Goal: Transaction & Acquisition: Purchase product/service

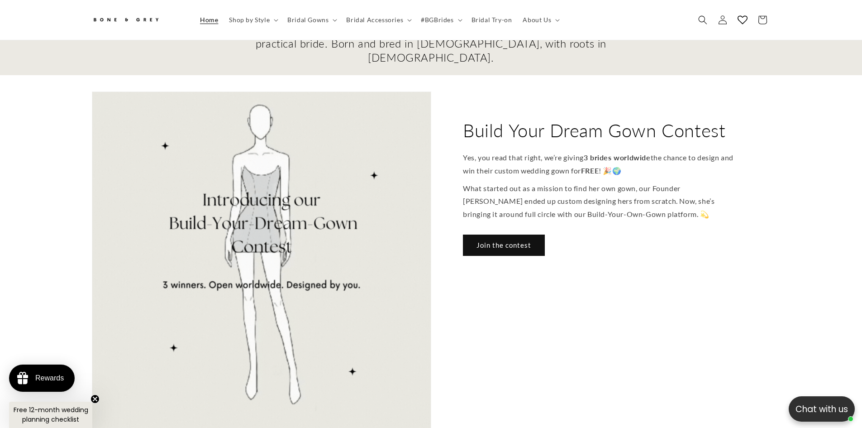
click at [519, 234] on link "Join the contest" at bounding box center [504, 244] width 82 height 21
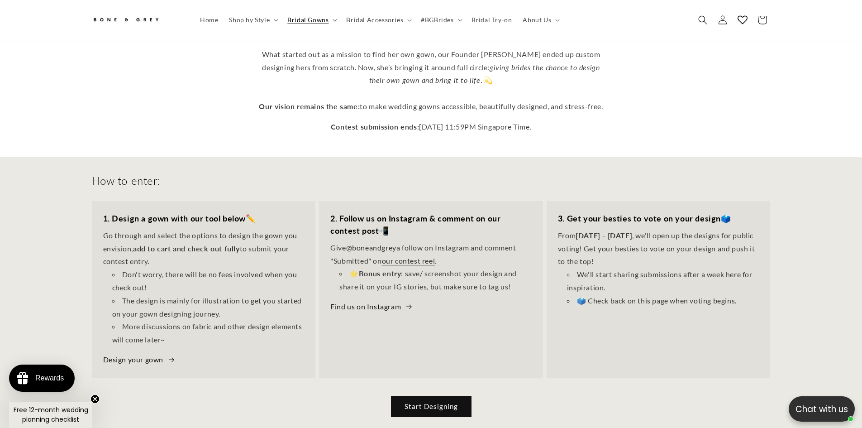
click at [152, 353] on link "Design your gown" at bounding box center [139, 359] width 72 height 13
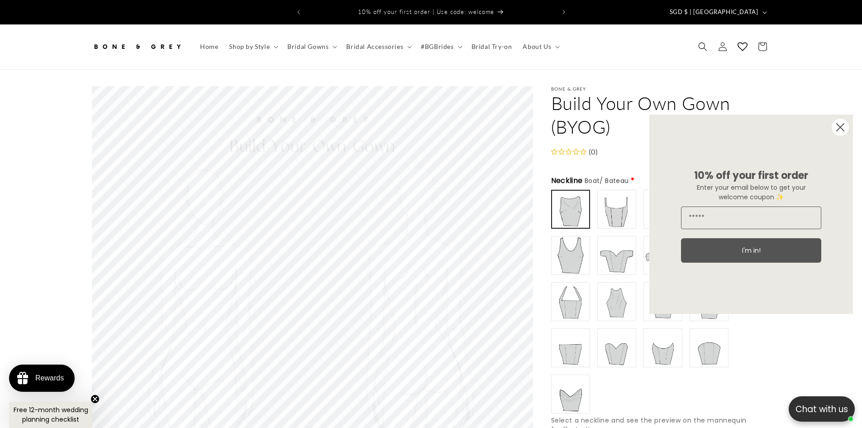
click at [840, 126] on circle "Close dialog" at bounding box center [840, 127] width 17 height 17
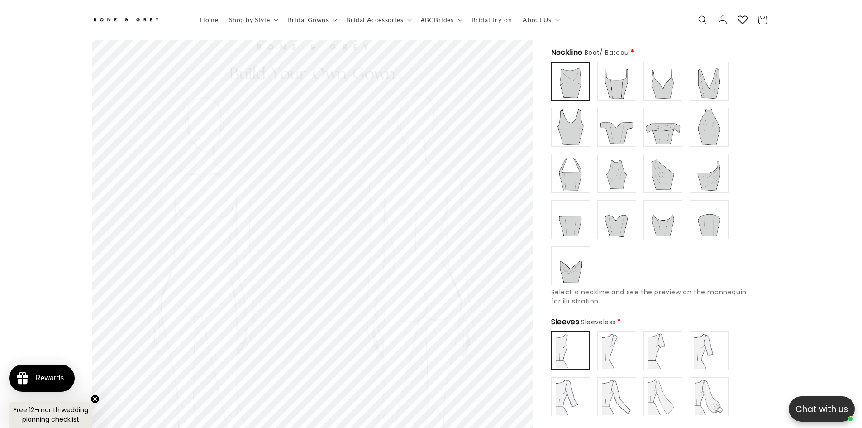
type input "**********"
click at [610, 211] on img at bounding box center [617, 219] width 36 height 36
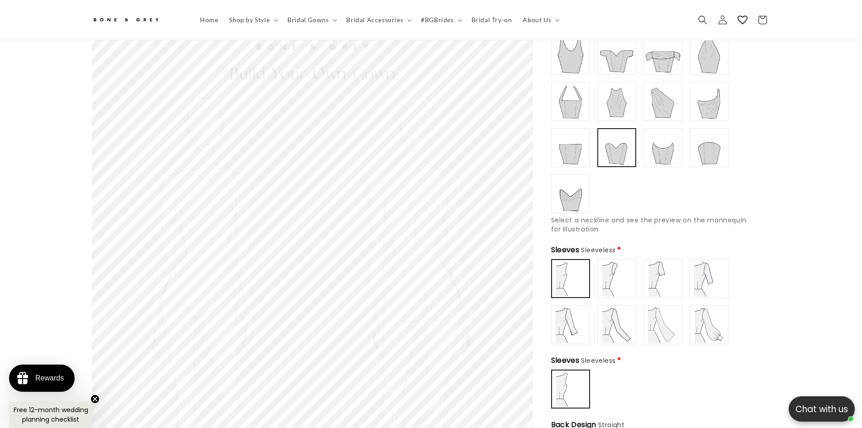
scroll to position [218, 0]
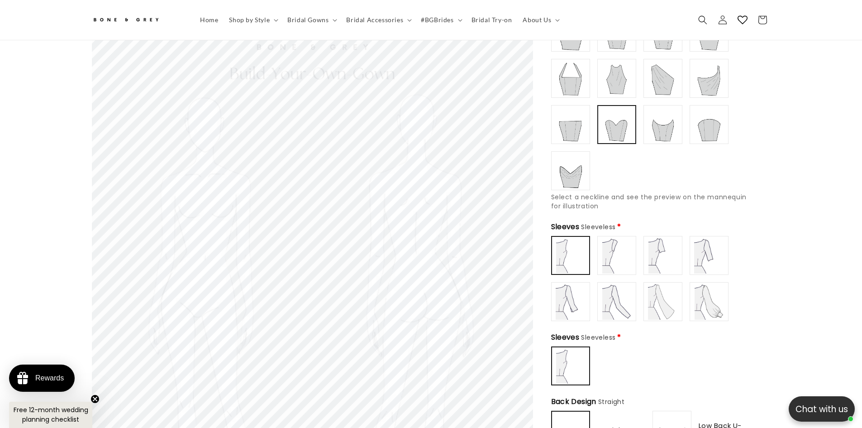
click at [621, 295] on img at bounding box center [617, 301] width 36 height 36
click at [554, 239] on img at bounding box center [571, 255] width 36 height 36
click at [567, 295] on img at bounding box center [571, 301] width 36 height 36
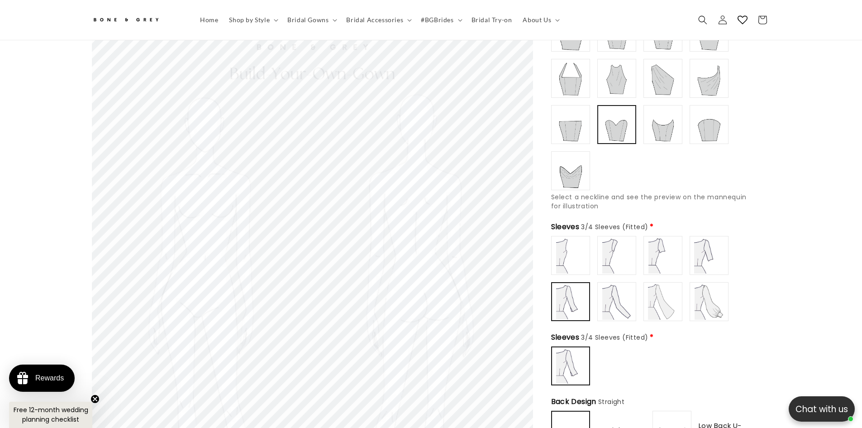
click at [650, 295] on img at bounding box center [663, 301] width 36 height 36
click at [709, 295] on img at bounding box center [709, 301] width 36 height 36
click at [703, 265] on img at bounding box center [709, 255] width 36 height 36
click at [665, 266] on img at bounding box center [663, 255] width 36 height 36
type input "**********"
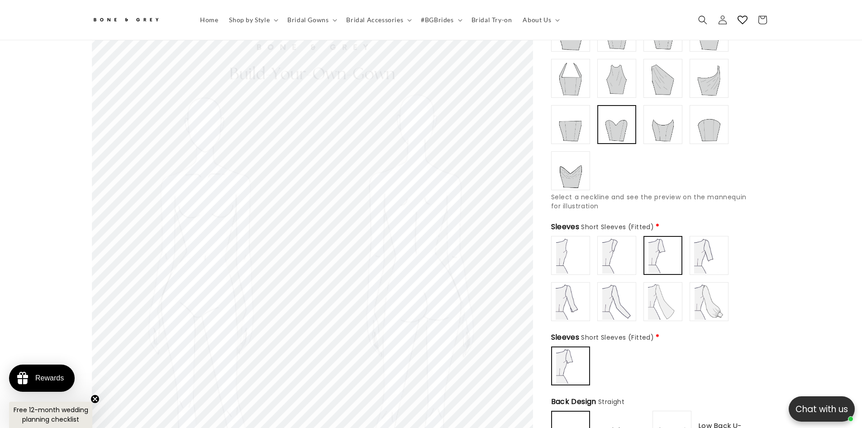
click at [634, 258] on img at bounding box center [617, 255] width 36 height 36
click at [578, 355] on img at bounding box center [570, 365] width 35 height 35
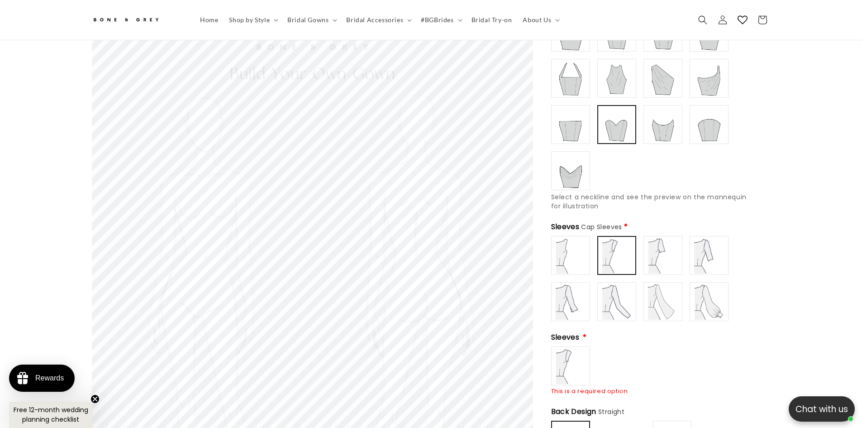
click at [611, 292] on img at bounding box center [617, 301] width 36 height 36
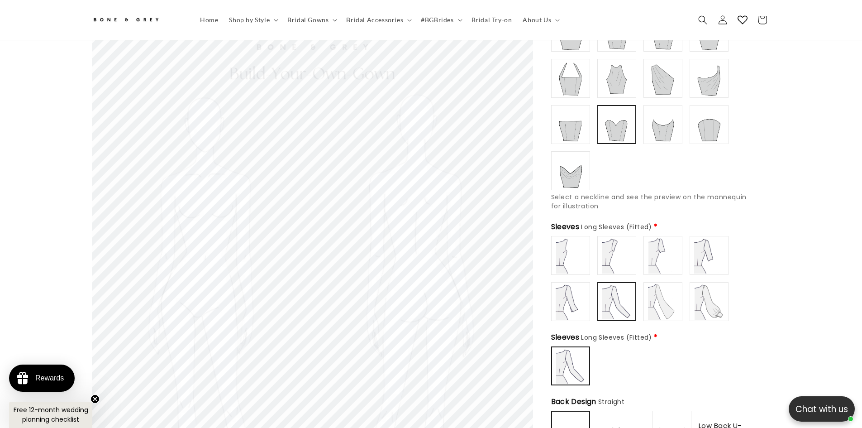
type input "**********"
click at [669, 297] on img at bounding box center [663, 301] width 36 height 36
click at [564, 165] on img at bounding box center [571, 170] width 36 height 36
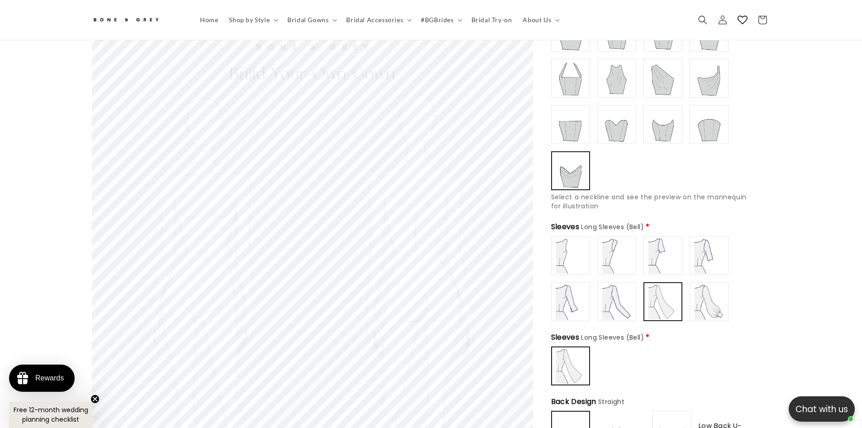
scroll to position [0, 0]
click at [556, 127] on img at bounding box center [571, 124] width 36 height 36
type input "**********"
click at [617, 121] on img at bounding box center [617, 124] width 36 height 36
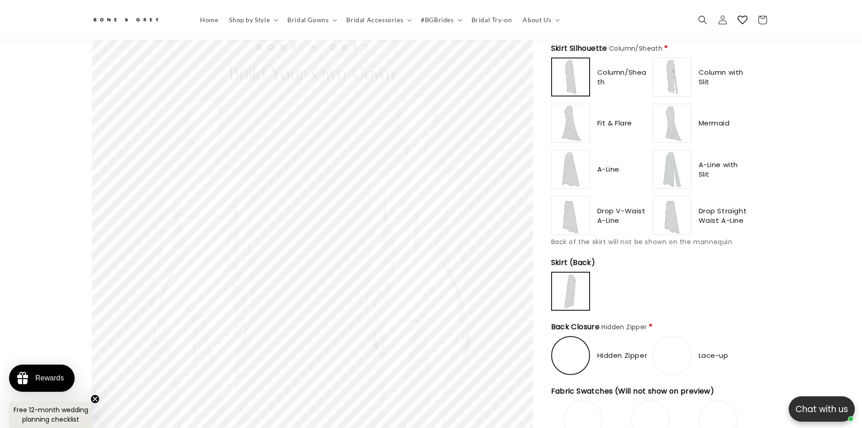
scroll to position [0, 498]
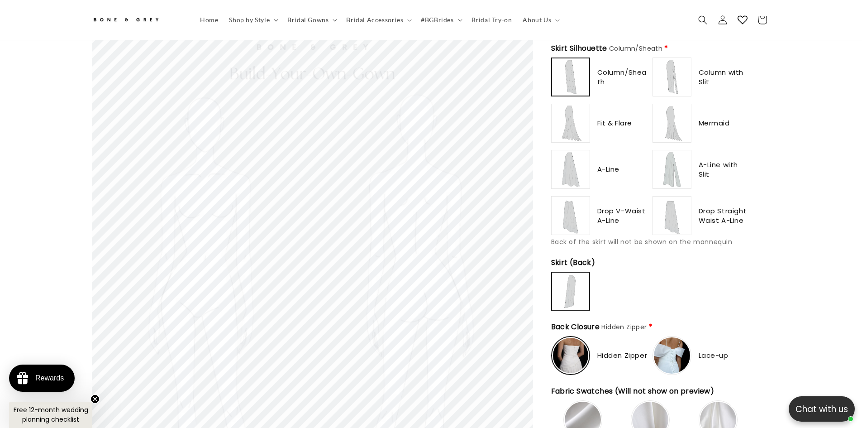
click at [580, 343] on img at bounding box center [570, 355] width 35 height 35
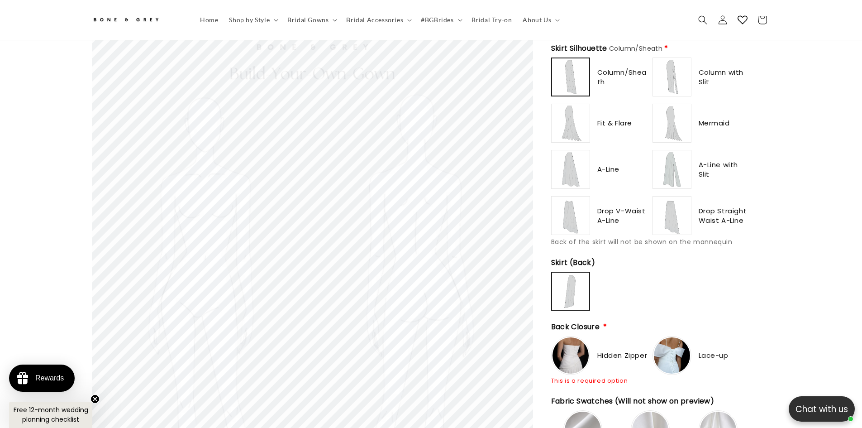
scroll to position [0, 0]
type input "*******"
click at [659, 343] on img at bounding box center [672, 355] width 36 height 36
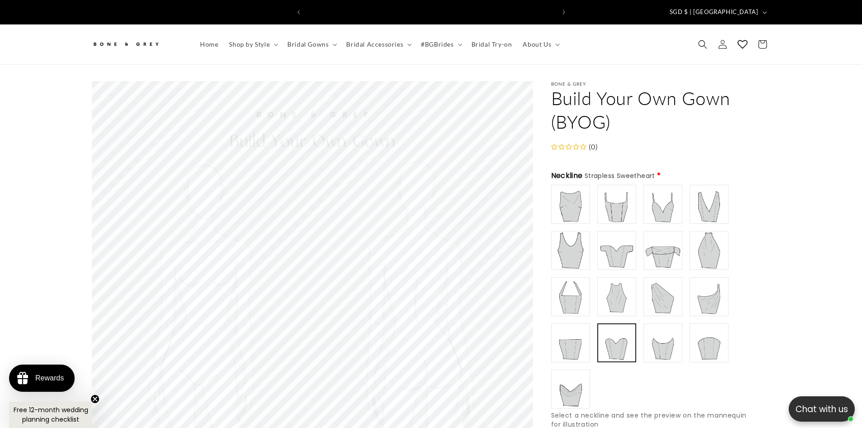
scroll to position [0, 498]
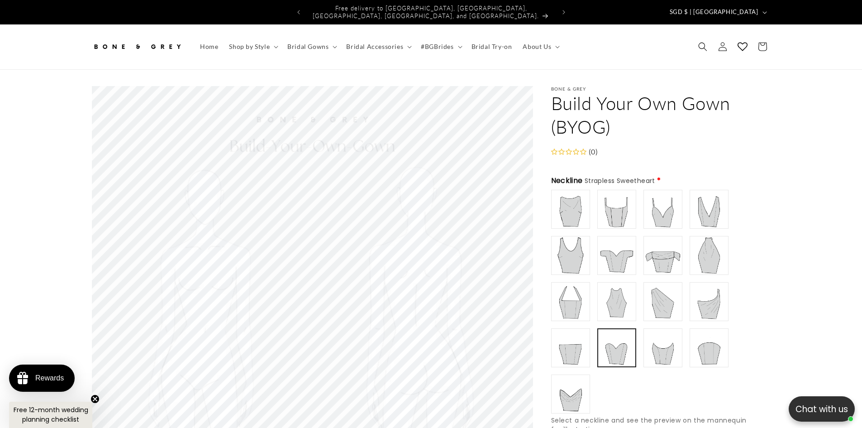
type input "**********"
click at [567, 292] on img at bounding box center [571, 301] width 36 height 36
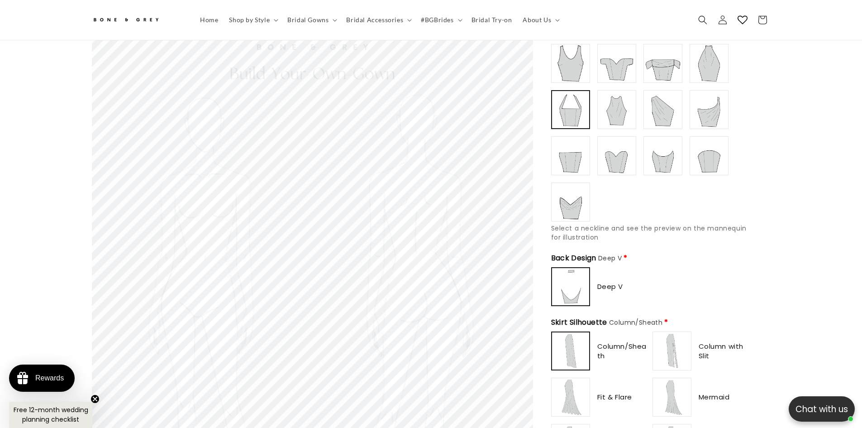
scroll to position [236, 0]
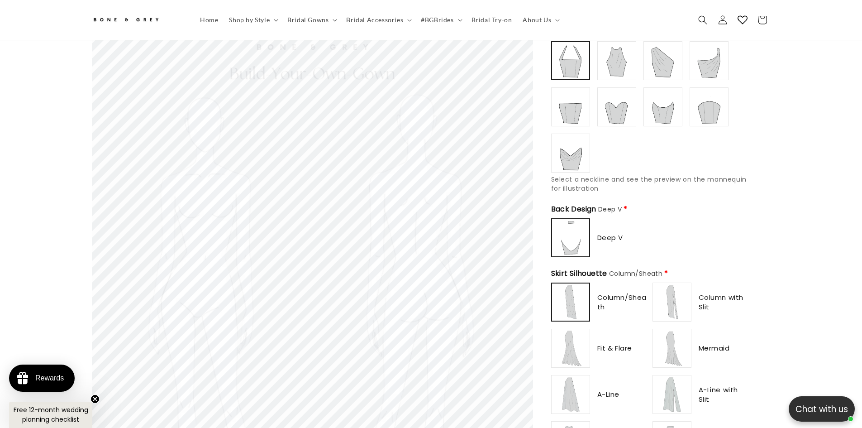
click at [557, 376] on img at bounding box center [571, 394] width 36 height 36
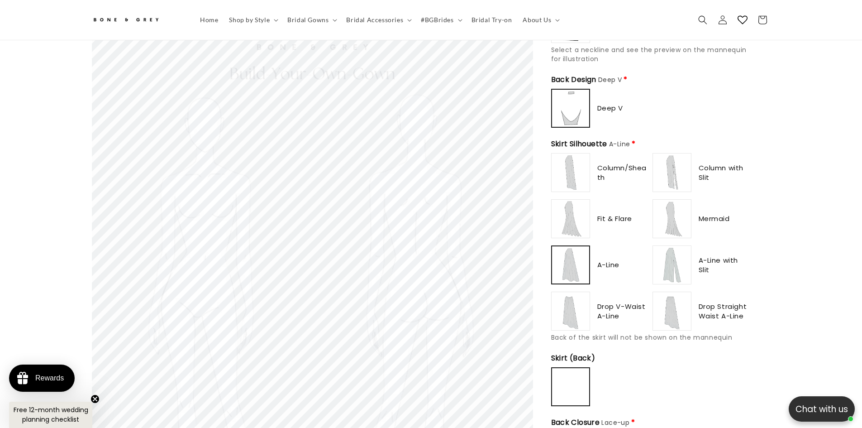
scroll to position [373, 0]
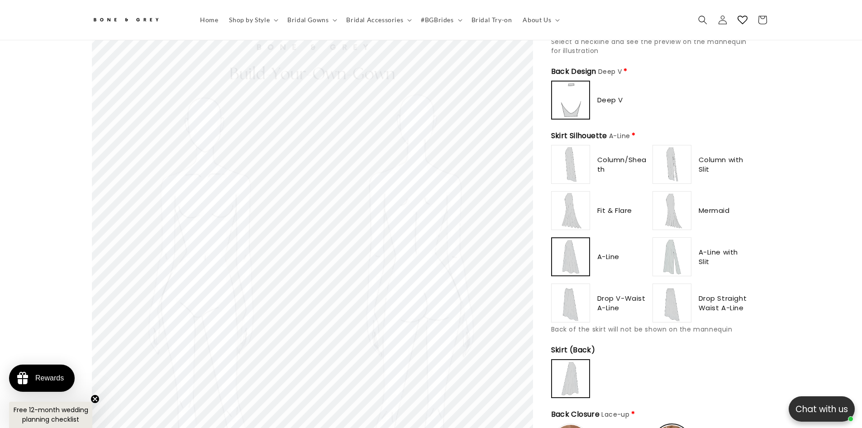
type input "*******"
click at [672, 202] on img at bounding box center [672, 210] width 36 height 36
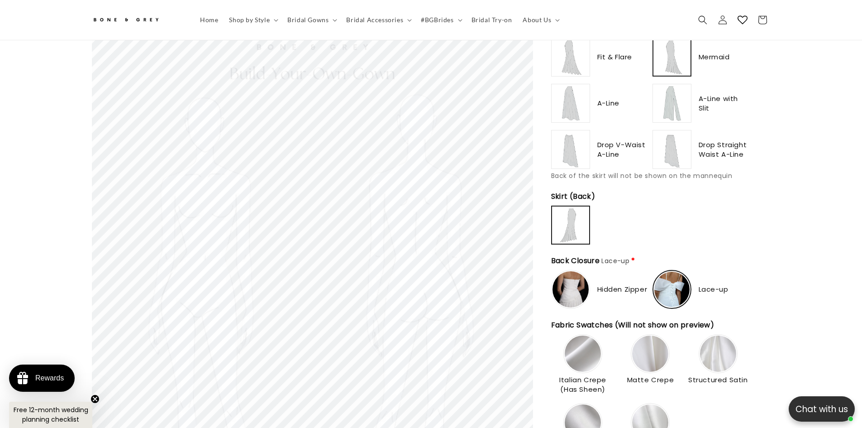
scroll to position [529, 0]
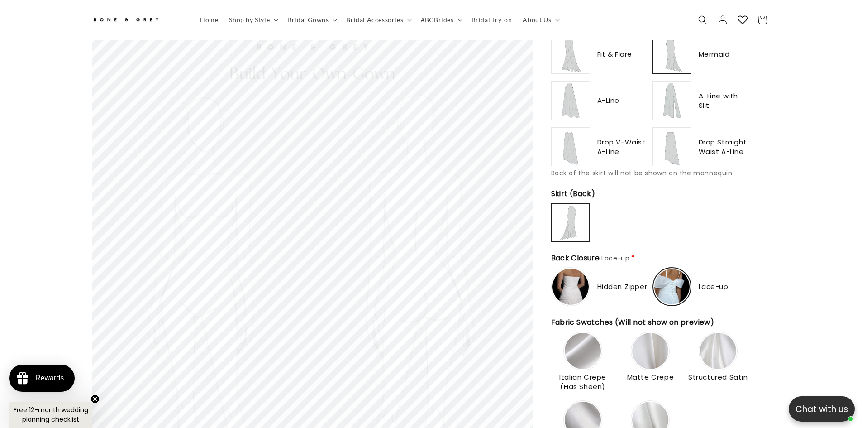
click at [93, 396] on circle "Close teaser" at bounding box center [95, 399] width 9 height 9
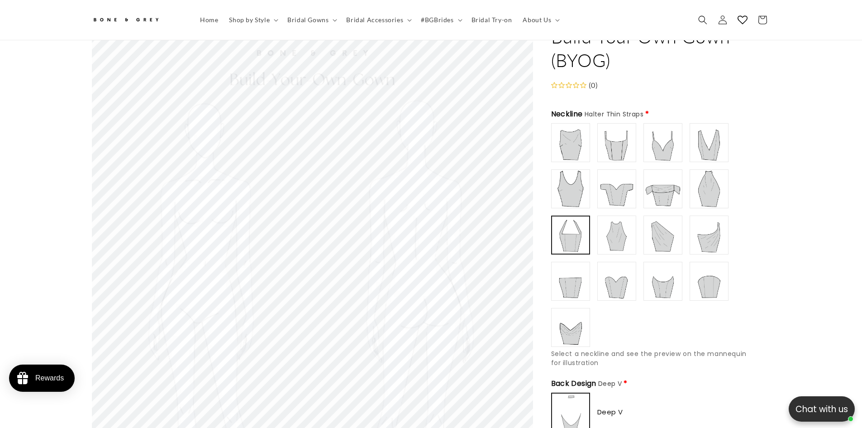
scroll to position [60, 0]
type input "**********"
click at [648, 197] on img at bounding box center [663, 190] width 36 height 36
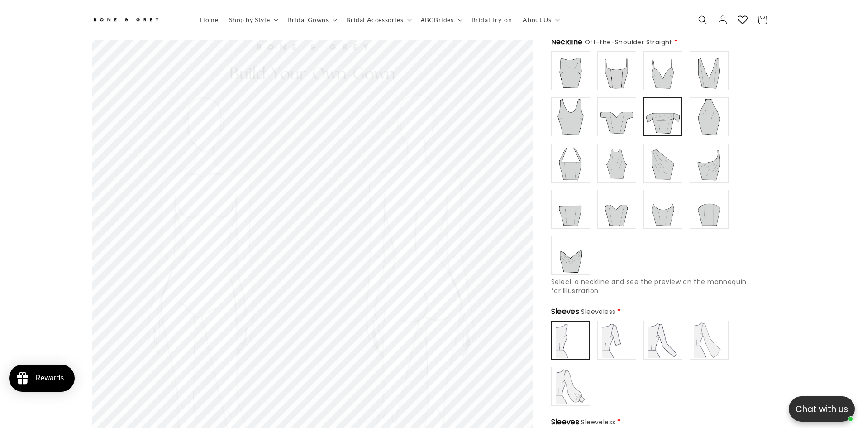
scroll to position [140, 0]
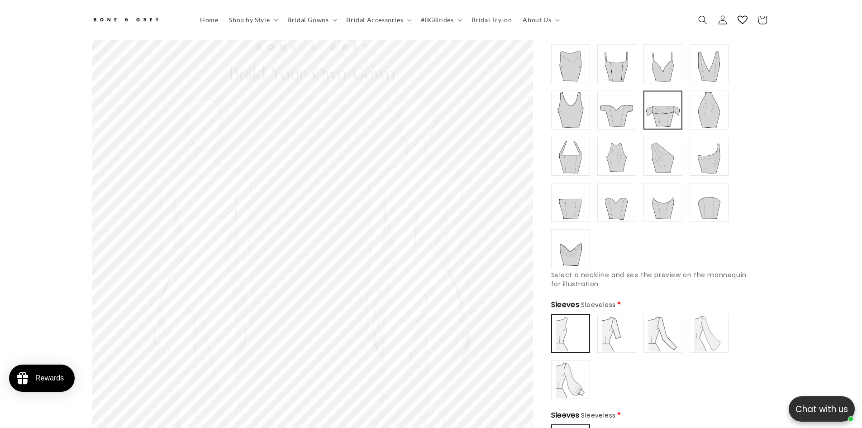
click at [673, 320] on img at bounding box center [663, 333] width 36 height 36
click at [710, 322] on img at bounding box center [709, 333] width 36 height 36
click at [625, 329] on img at bounding box center [617, 333] width 36 height 36
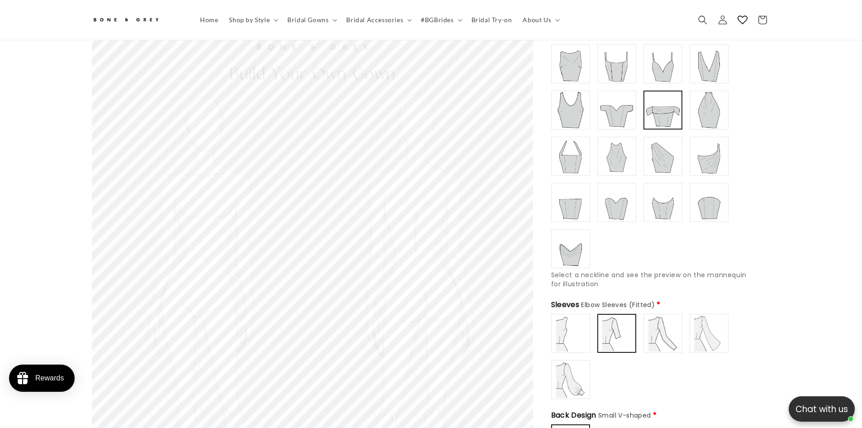
click at [572, 370] on img at bounding box center [571, 379] width 36 height 36
type input "**********"
click at [668, 322] on img at bounding box center [663, 333] width 36 height 36
type input "**********"
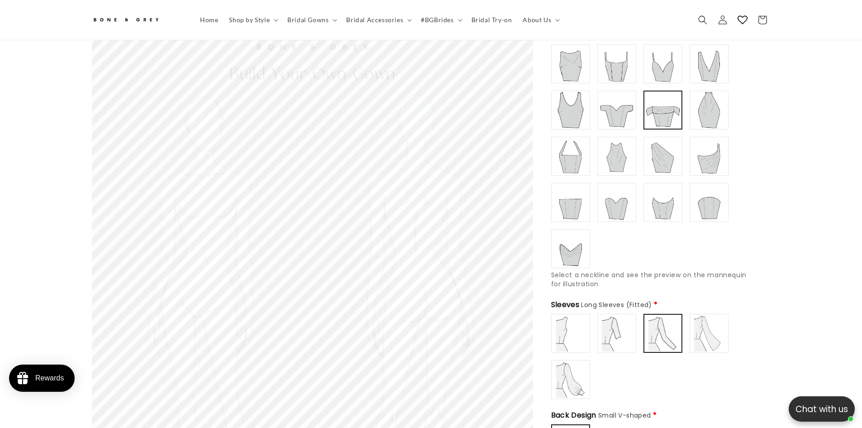
click at [612, 108] on img at bounding box center [617, 110] width 36 height 36
type input "**********"
click at [700, 327] on img at bounding box center [709, 333] width 36 height 36
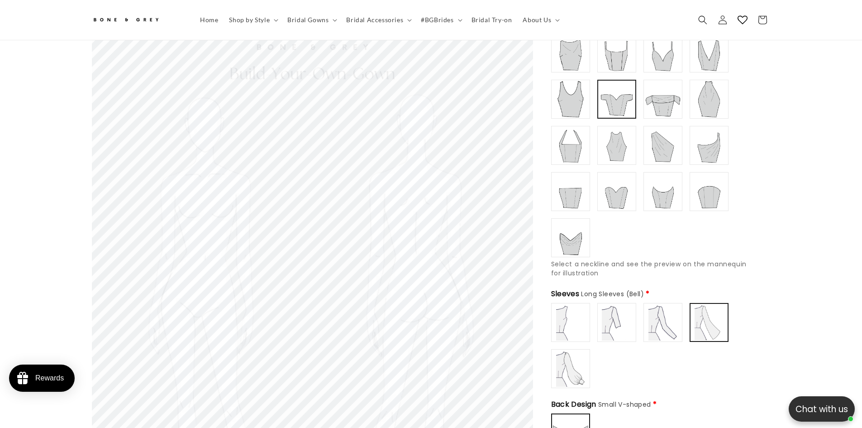
click at [611, 47] on img at bounding box center [617, 53] width 36 height 36
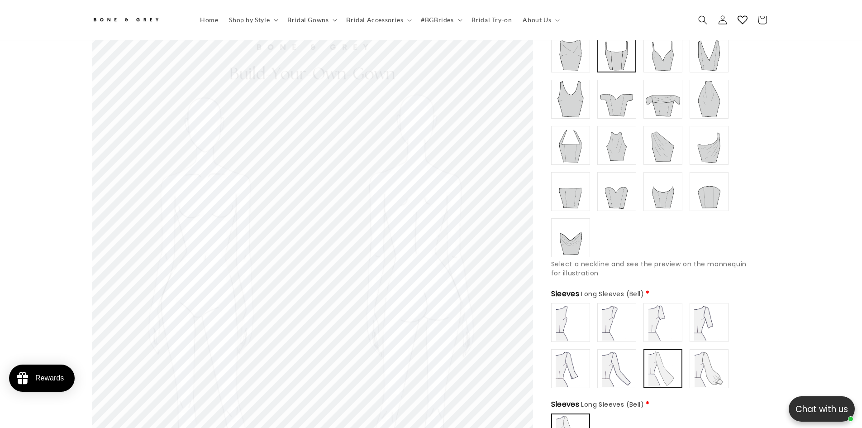
click at [616, 94] on img at bounding box center [617, 99] width 36 height 36
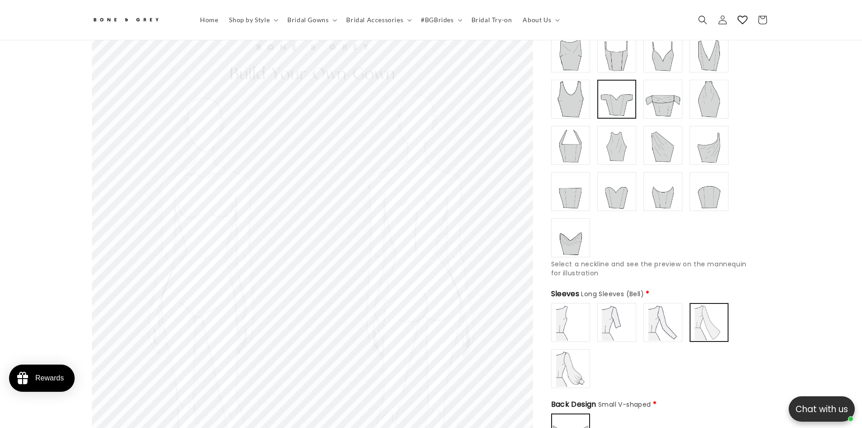
scroll to position [0, 249]
click at [673, 93] on img at bounding box center [663, 99] width 36 height 36
type input "**********"
click at [627, 95] on img at bounding box center [617, 99] width 36 height 36
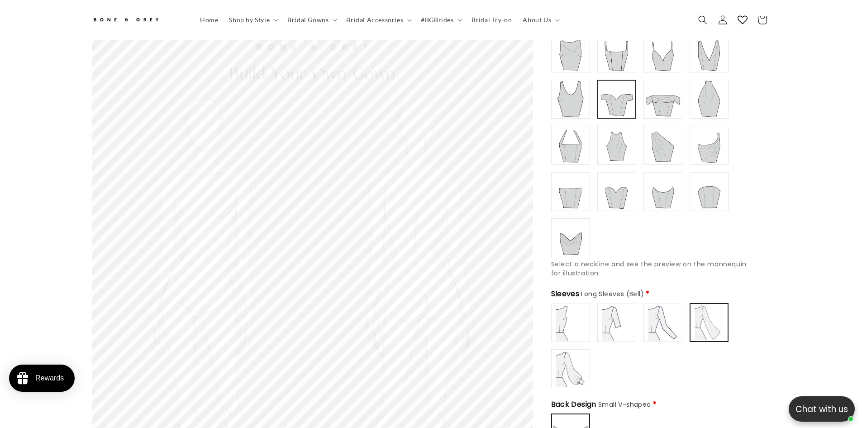
click at [670, 316] on img at bounding box center [663, 322] width 36 height 36
type input "**********"
click at [704, 319] on img at bounding box center [709, 322] width 36 height 36
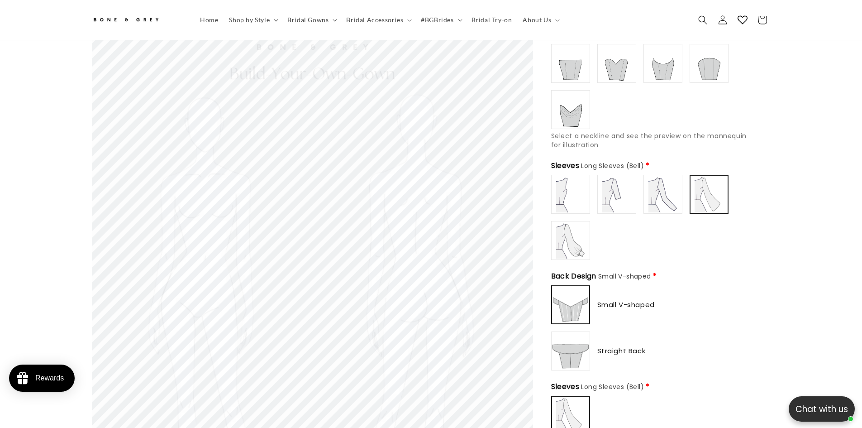
scroll to position [281, 0]
click at [579, 348] on img at bounding box center [571, 348] width 36 height 36
click at [581, 309] on img at bounding box center [571, 302] width 36 height 36
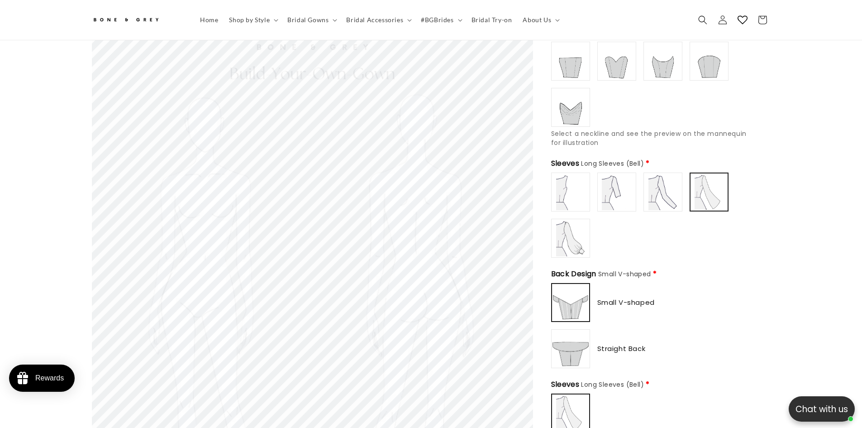
click at [575, 332] on img at bounding box center [571, 348] width 36 height 36
type input "**********"
click at [576, 307] on img at bounding box center [571, 302] width 36 height 36
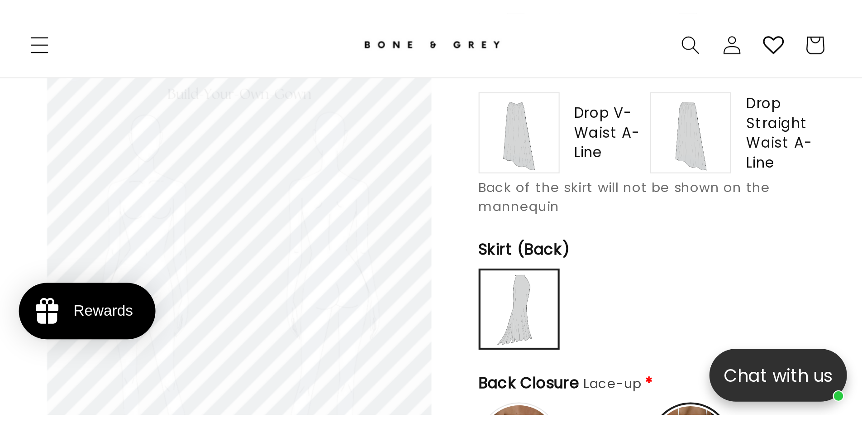
scroll to position [0, 249]
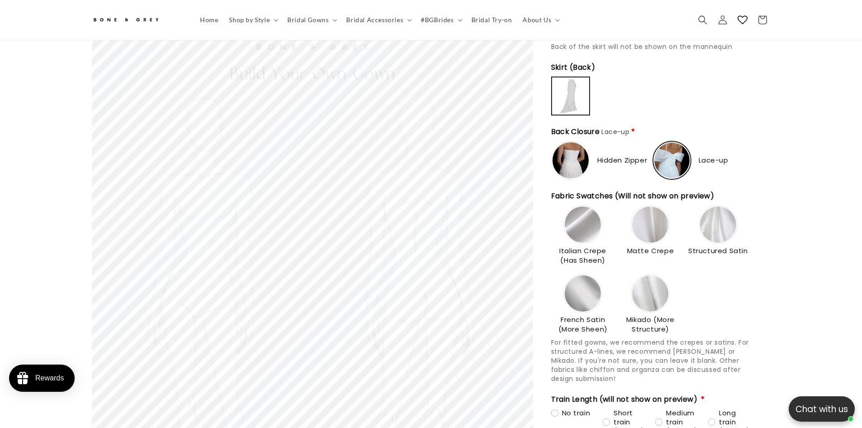
type input "**********"
click at [724, 222] on img at bounding box center [718, 224] width 36 height 36
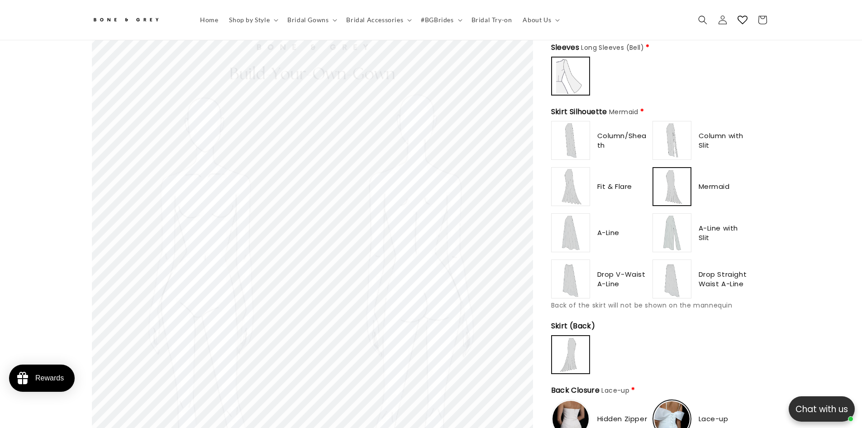
scroll to position [0, 0]
click at [669, 138] on img at bounding box center [672, 140] width 36 height 36
click at [688, 182] on img at bounding box center [672, 186] width 36 height 36
click at [562, 139] on img at bounding box center [571, 140] width 36 height 36
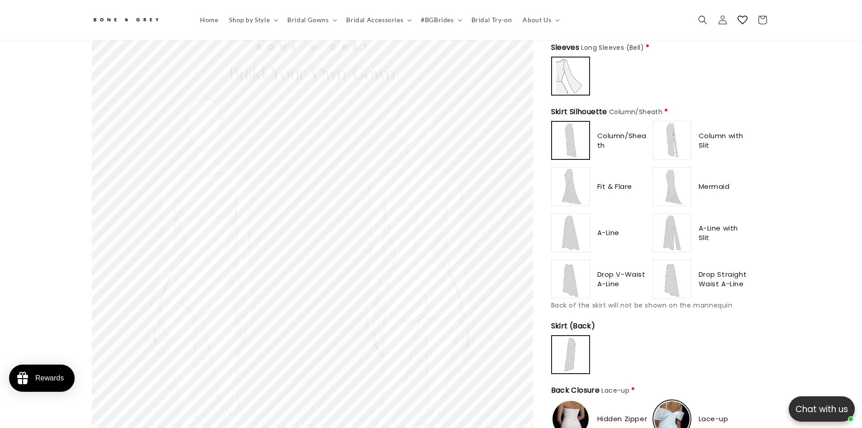
click at [579, 175] on img at bounding box center [571, 186] width 36 height 36
click at [570, 221] on img at bounding box center [571, 232] width 36 height 36
click at [582, 276] on img at bounding box center [571, 279] width 36 height 36
click at [680, 277] on img at bounding box center [672, 279] width 36 height 36
type input "*******"
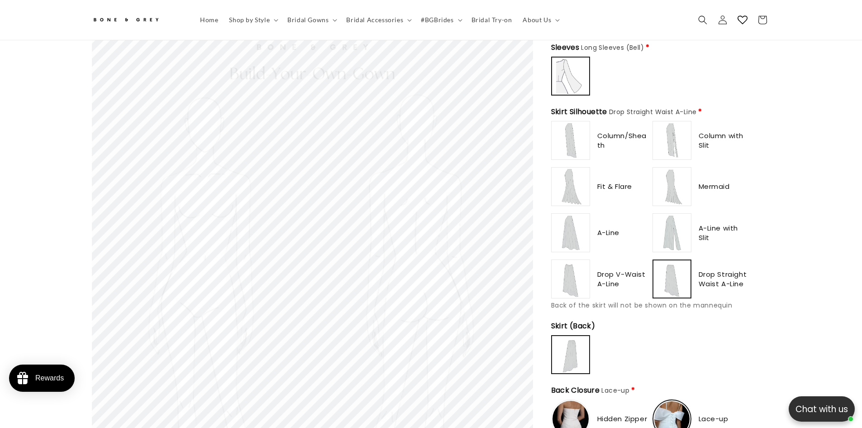
click at [671, 182] on img at bounding box center [672, 186] width 36 height 36
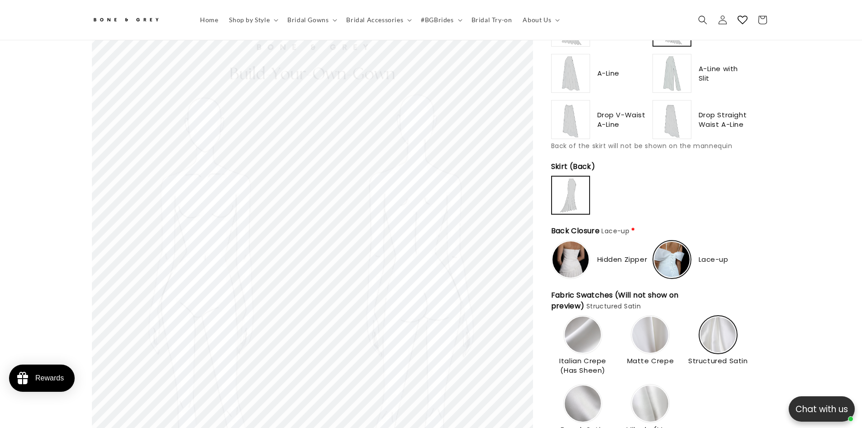
type input "**********"
click at [581, 255] on img at bounding box center [571, 259] width 36 height 36
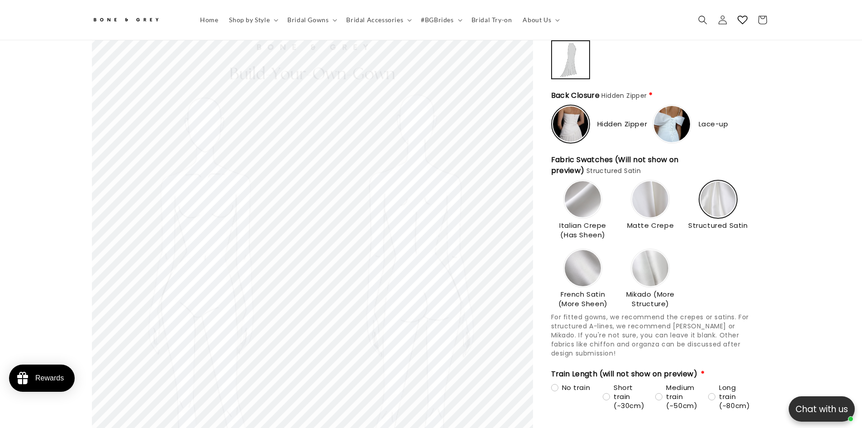
scroll to position [0, 249]
click at [583, 189] on img at bounding box center [583, 199] width 36 height 36
click at [657, 187] on img at bounding box center [650, 199] width 36 height 36
drag, startPoint x: 627, startPoint y: 286, endPoint x: 648, endPoint y: 292, distance: 22.0
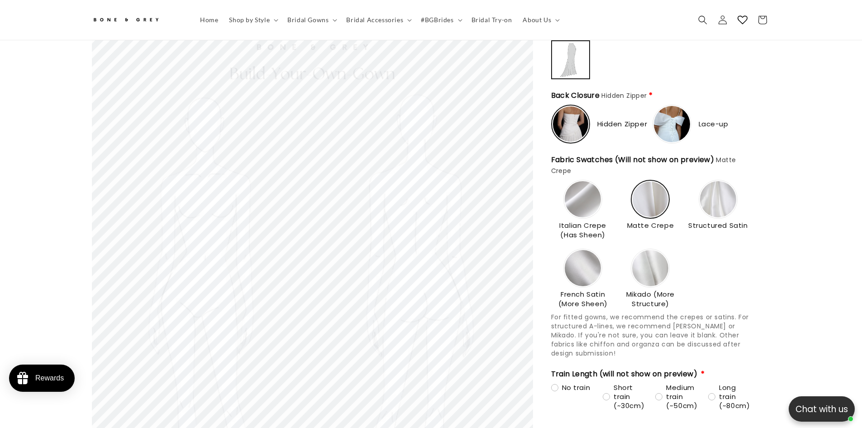
click at [672, 296] on span "Mikado (More Structure)" at bounding box center [651, 298] width 64 height 19
drag, startPoint x: 624, startPoint y: 216, endPoint x: 677, endPoint y: 216, distance: 52.5
click at [677, 216] on div "Matte Crepe" at bounding box center [651, 206] width 64 height 52
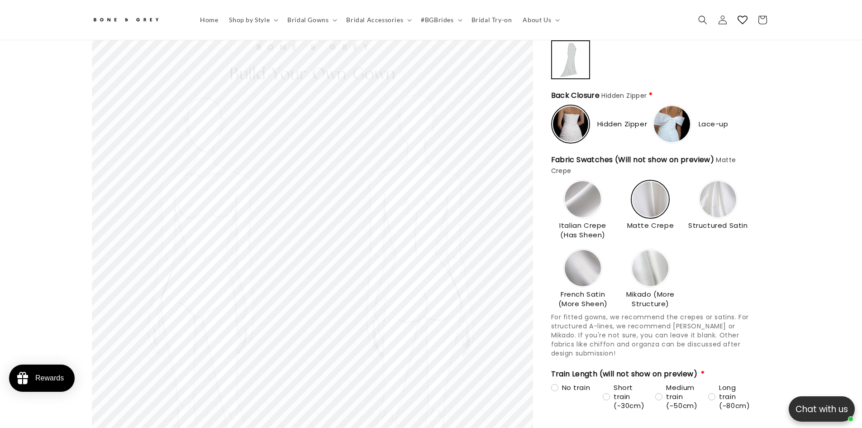
drag, startPoint x: 561, startPoint y: 287, endPoint x: 609, endPoint y: 296, distance: 48.8
click at [610, 297] on span "French Satin (More Sheen)" at bounding box center [583, 298] width 64 height 19
click at [591, 294] on span "French Satin (More Sheen)" at bounding box center [583, 298] width 64 height 19
drag, startPoint x: 591, startPoint y: 292, endPoint x: 567, endPoint y: 288, distance: 24.0
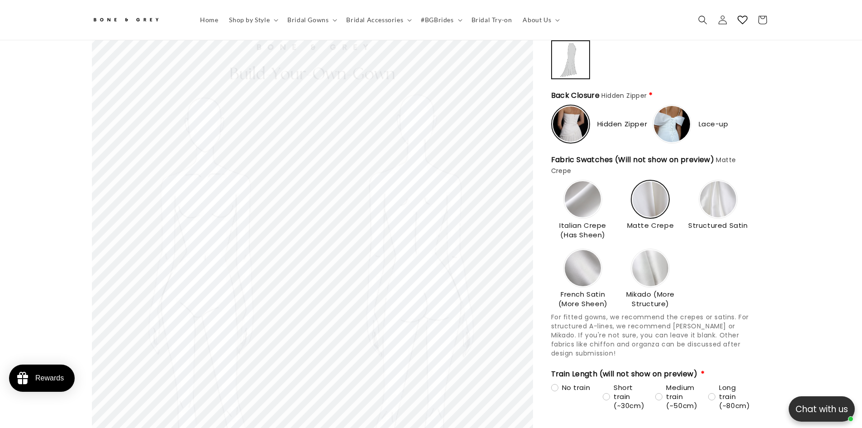
click at [567, 289] on span "French Satin (More Sheen)" at bounding box center [583, 298] width 64 height 19
drag, startPoint x: 558, startPoint y: 286, endPoint x: 612, endPoint y: 298, distance: 55.0
click at [613, 298] on span "French Satin (More Sheen)" at bounding box center [583, 298] width 64 height 19
click at [777, 272] on section "Skip to product information Open media 1 in modal 1 / of 1 Bone & Grey Build Yo…" at bounding box center [431, 150] width 724 height 1996
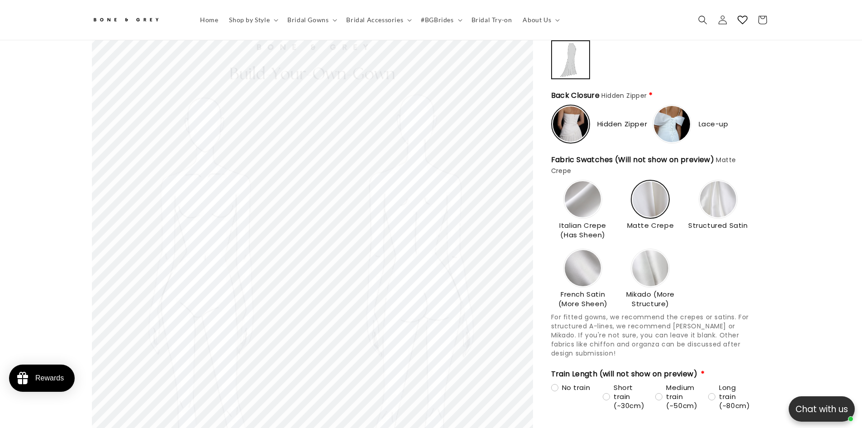
drag, startPoint x: 754, startPoint y: 216, endPoint x: 689, endPoint y: 217, distance: 65.2
click at [689, 217] on form "Neckline Off-the-Shoulder Sweetheart * Boat/ Bateau" at bounding box center [660, 95] width 219 height 1687
drag, startPoint x: 609, startPoint y: 218, endPoint x: 558, endPoint y: 220, distance: 50.7
click at [558, 220] on span "Italian Crepe (Has Sheen)" at bounding box center [583, 229] width 64 height 19
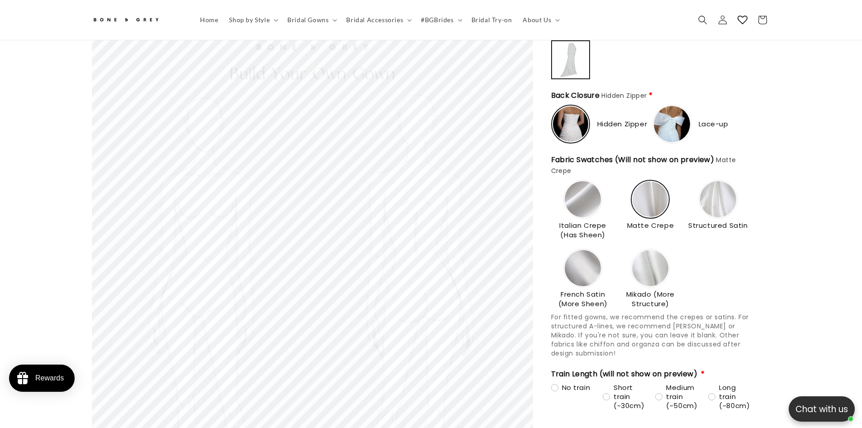
click at [564, 220] on span "Italian Crepe (Has Sheen)" at bounding box center [583, 229] width 64 height 19
drag, startPoint x: 555, startPoint y: 217, endPoint x: 614, endPoint y: 220, distance: 58.5
click at [614, 220] on span "Italian Crepe (Has Sheen)" at bounding box center [583, 229] width 64 height 19
copy span "Italian Crepe"
type input "**********"
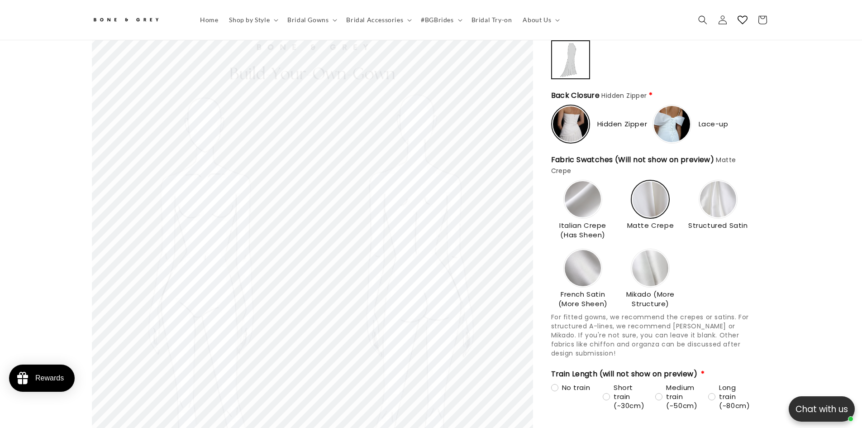
click at [579, 202] on img at bounding box center [583, 199] width 36 height 36
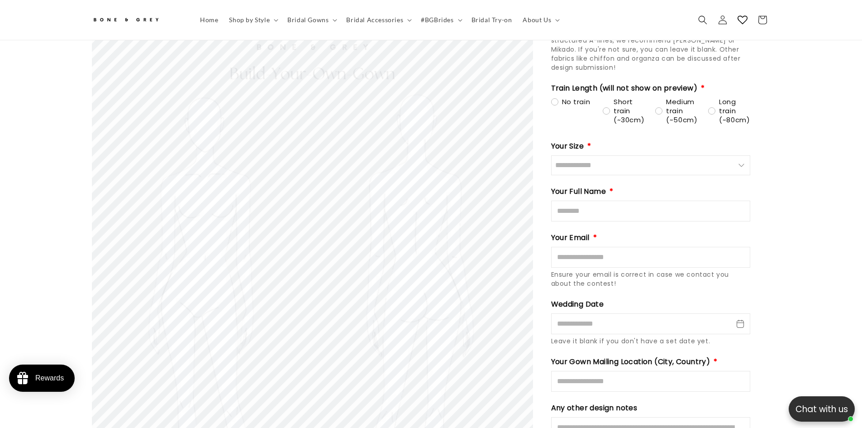
scroll to position [0, 249]
click at [595, 165] on input "Size" at bounding box center [650, 165] width 199 height 20
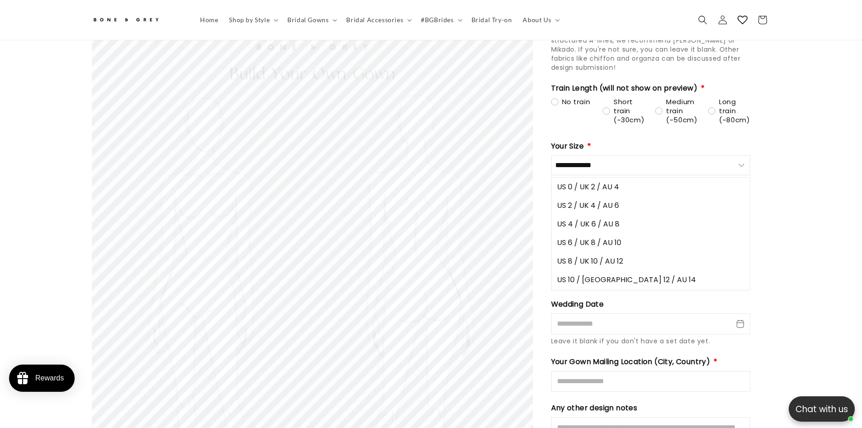
scroll to position [0, 0]
click at [612, 255] on span "US 8 / UK 10 / AU 12" at bounding box center [590, 260] width 66 height 11
type input "**********"
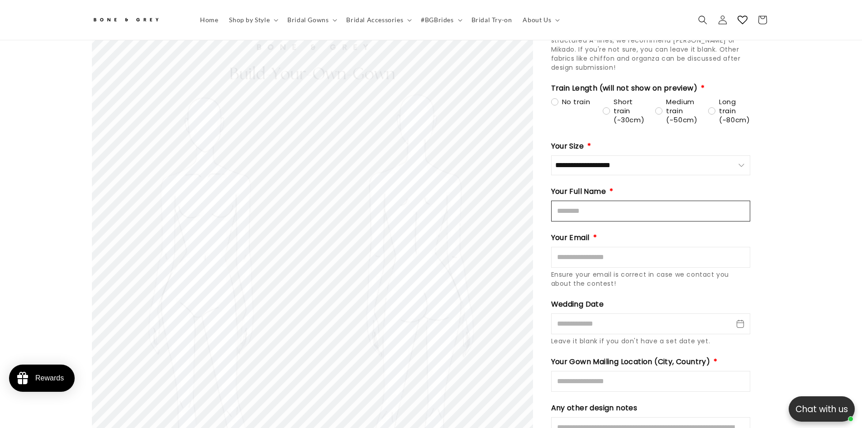
click at [600, 202] on input "Full Name" at bounding box center [650, 210] width 199 height 21
type input "****"
type input "**********"
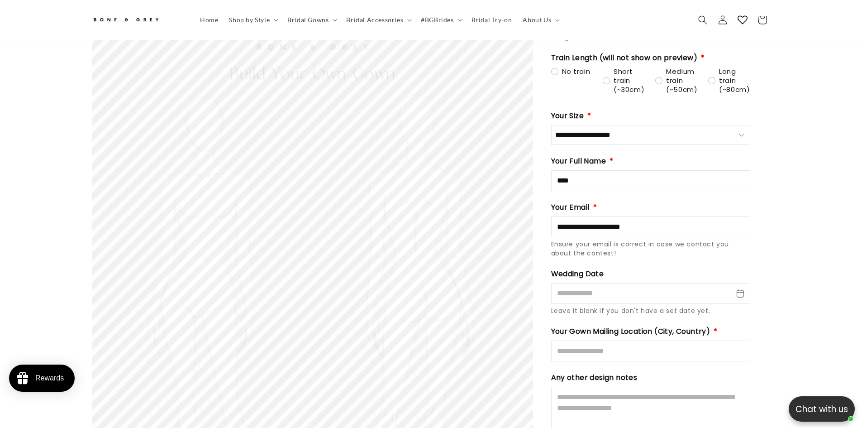
scroll to position [1269, 0]
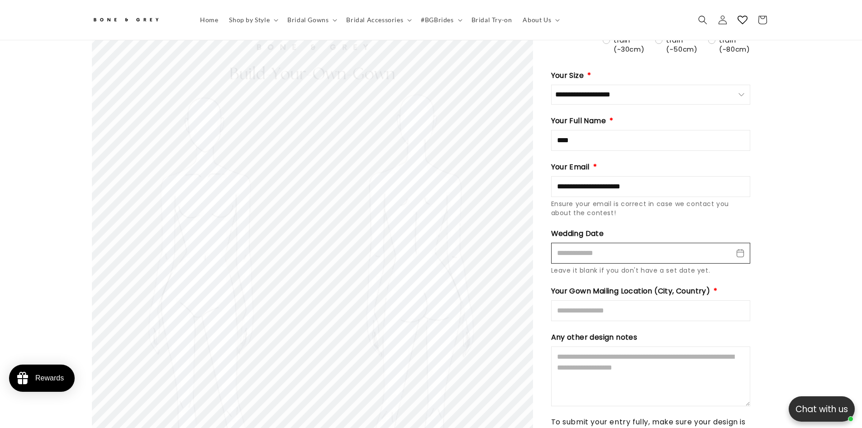
click at [740, 243] on input "Wedding Date" at bounding box center [650, 253] width 199 height 21
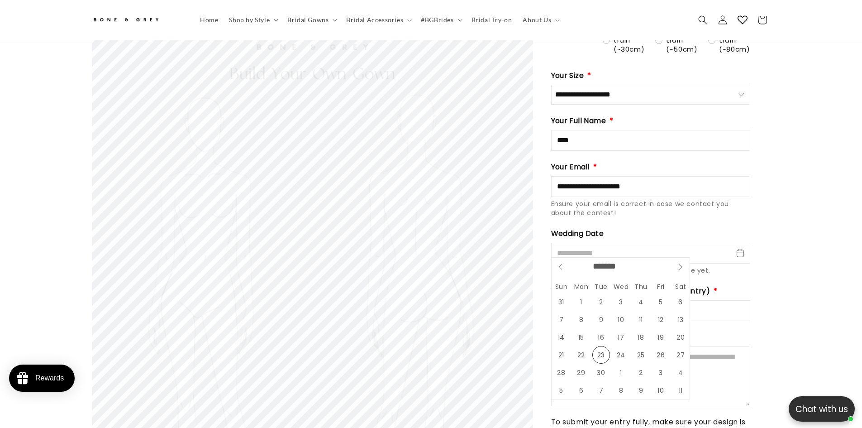
click at [684, 270] on span at bounding box center [681, 266] width 18 height 18
select select "**"
click at [642, 269] on input "****" at bounding box center [635, 267] width 33 height 10
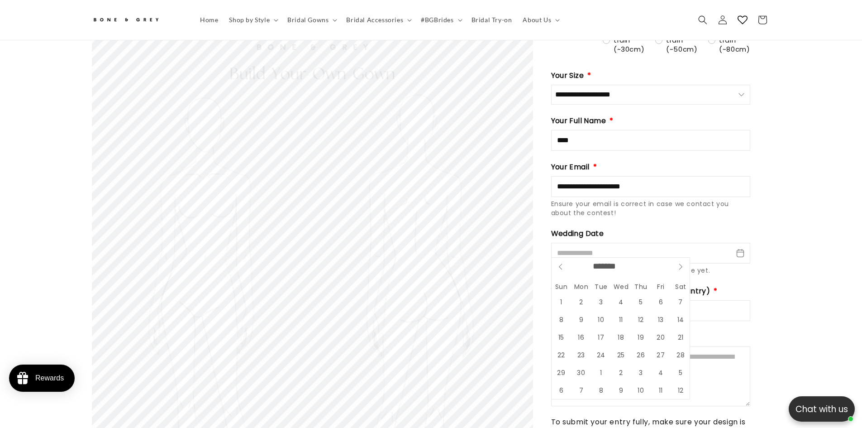
type input "****"
click at [564, 268] on span at bounding box center [561, 266] width 18 height 18
select select "*"
click at [682, 301] on span "3" at bounding box center [681, 302] width 18 height 18
type input "**********"
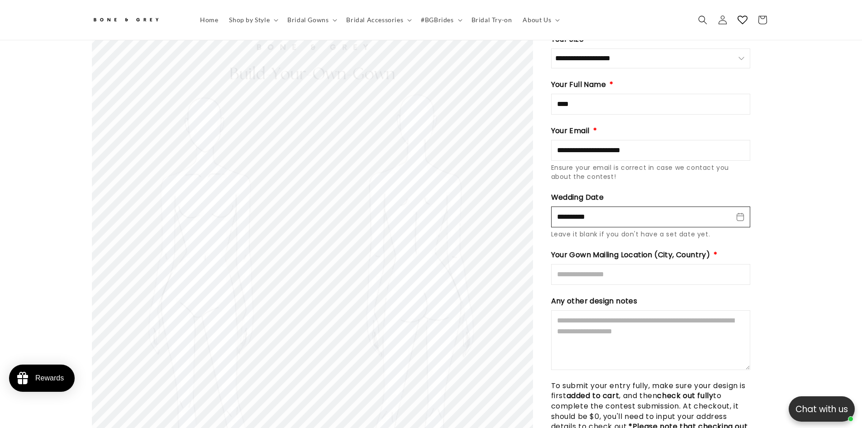
scroll to position [1323, 0]
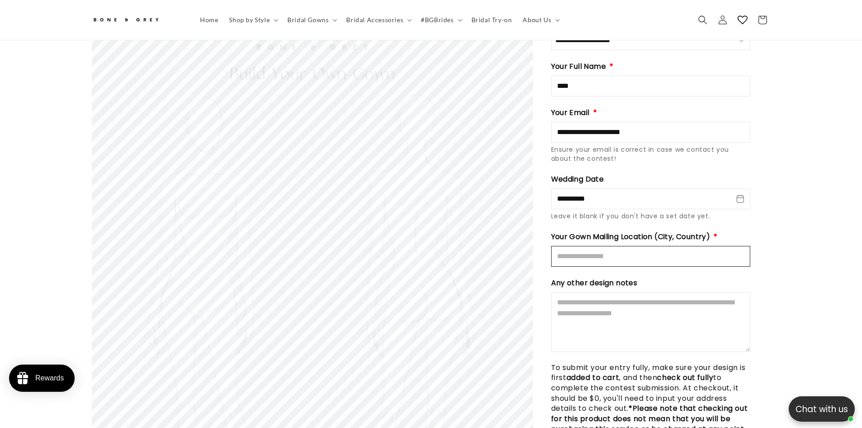
click at [605, 246] on input "Mailing Location" at bounding box center [650, 256] width 199 height 21
type input "**********"
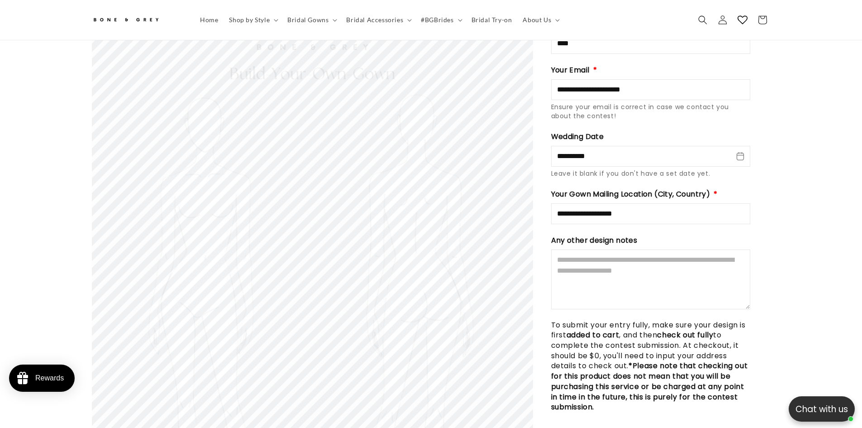
scroll to position [1472, 0]
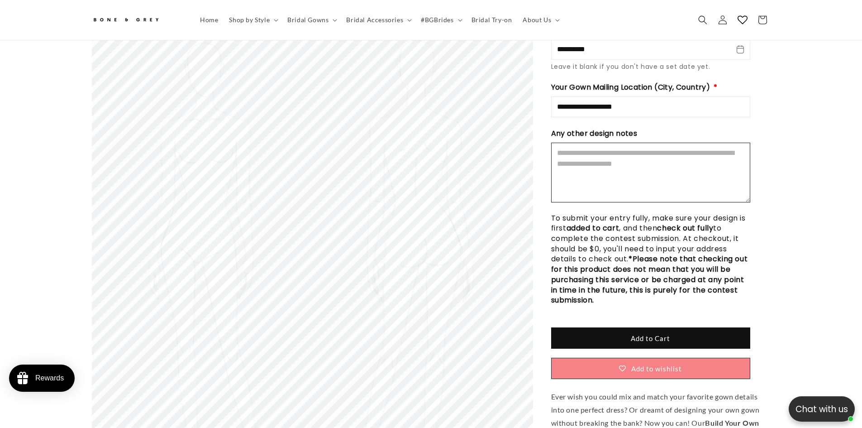
click at [604, 153] on textarea "Design Notes" at bounding box center [650, 173] width 199 height 60
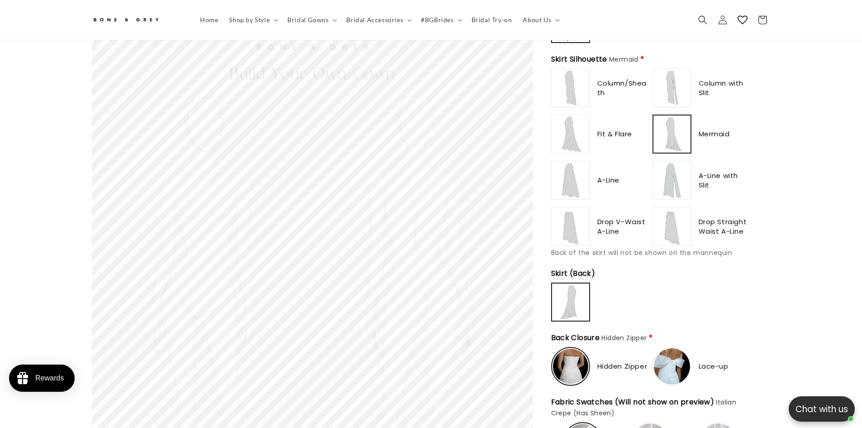
scroll to position [665, 0]
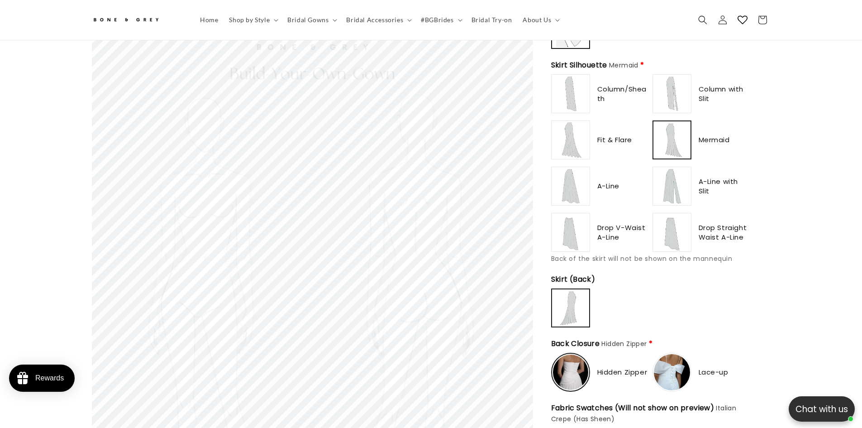
click at [567, 79] on img at bounding box center [571, 94] width 36 height 36
click at [670, 86] on img at bounding box center [672, 93] width 36 height 36
click at [571, 128] on img at bounding box center [571, 139] width 36 height 36
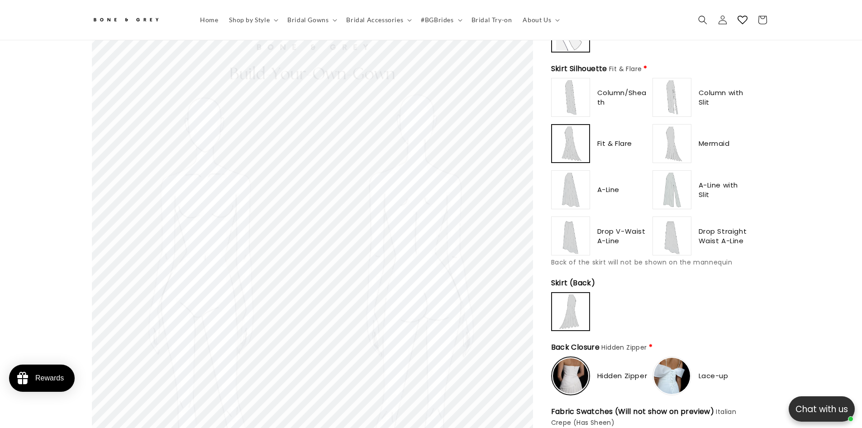
scroll to position [0, 0]
click at [553, 236] on img at bounding box center [571, 236] width 36 height 36
click at [571, 182] on img at bounding box center [571, 190] width 36 height 36
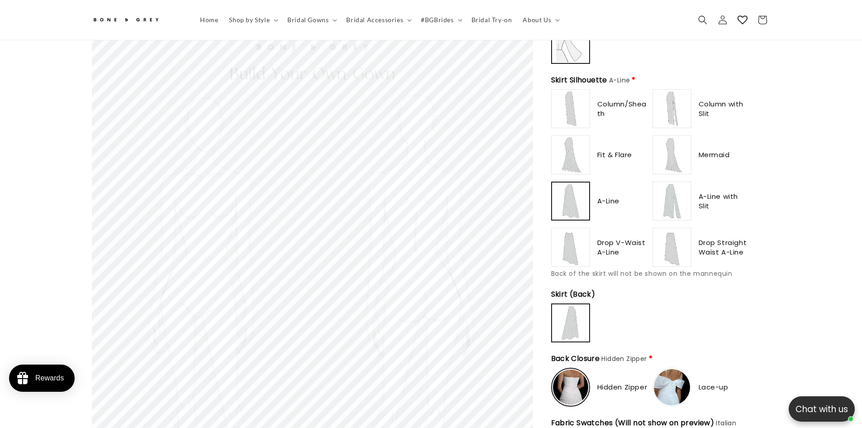
scroll to position [644, 0]
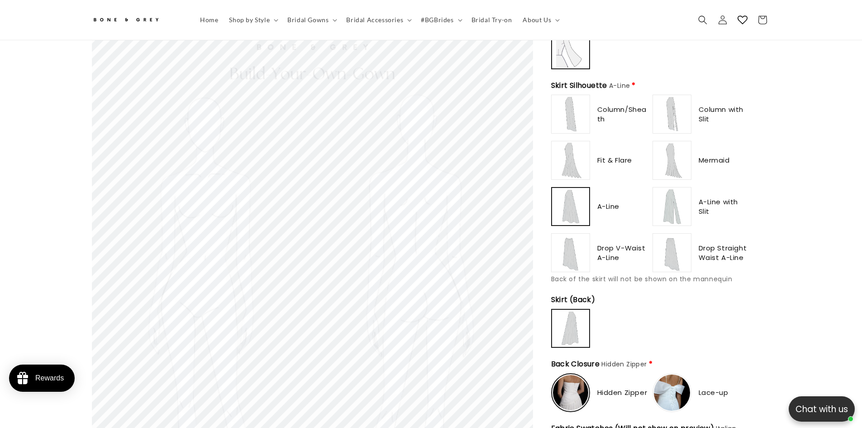
click at [673, 194] on img at bounding box center [672, 206] width 36 height 36
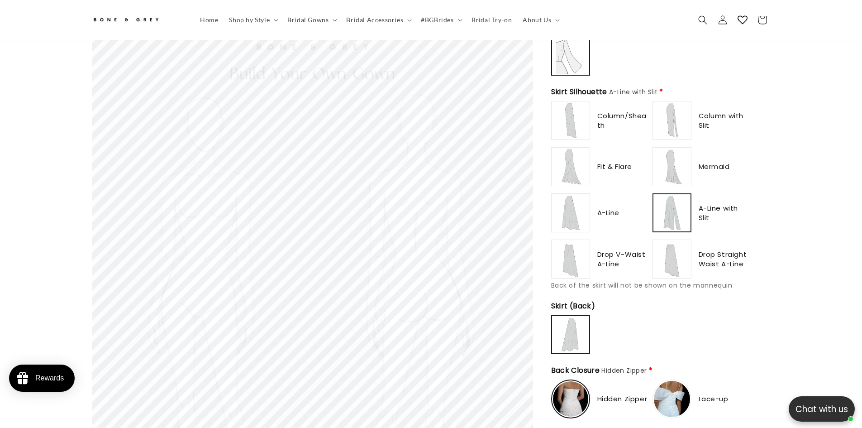
scroll to position [634, 0]
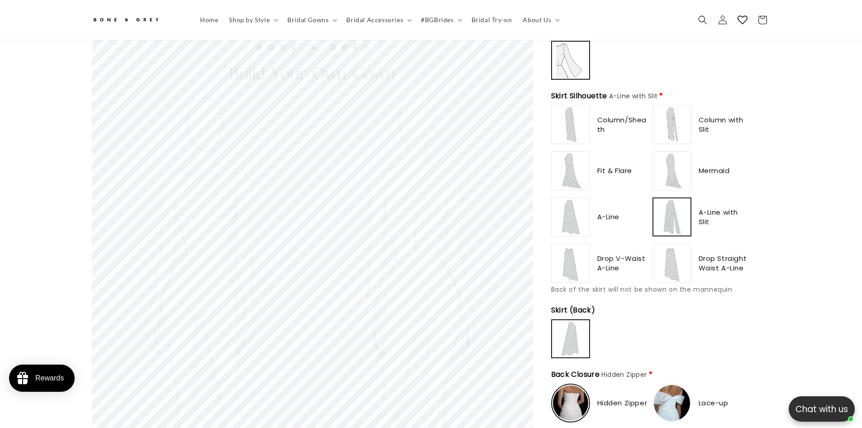
type input "**********"
click at [575, 162] on img at bounding box center [571, 170] width 36 height 36
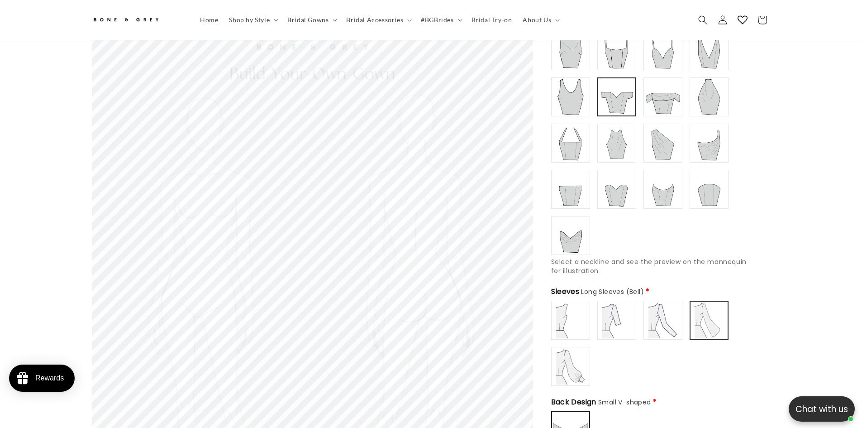
scroll to position [141, 0]
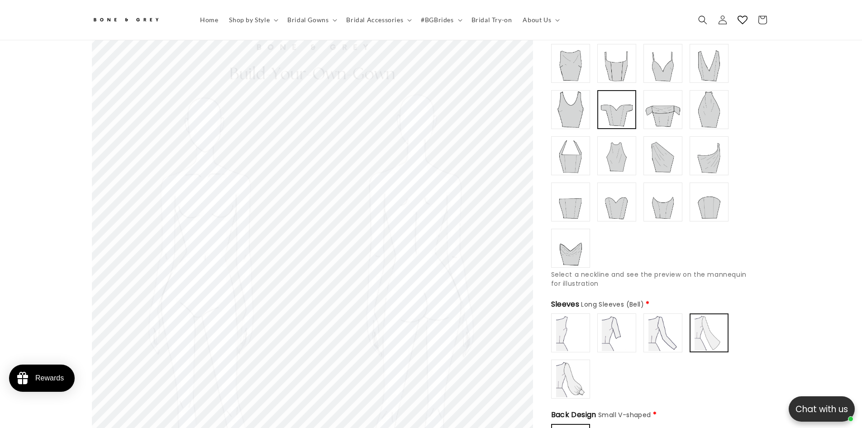
click at [561, 200] on img at bounding box center [571, 202] width 36 height 36
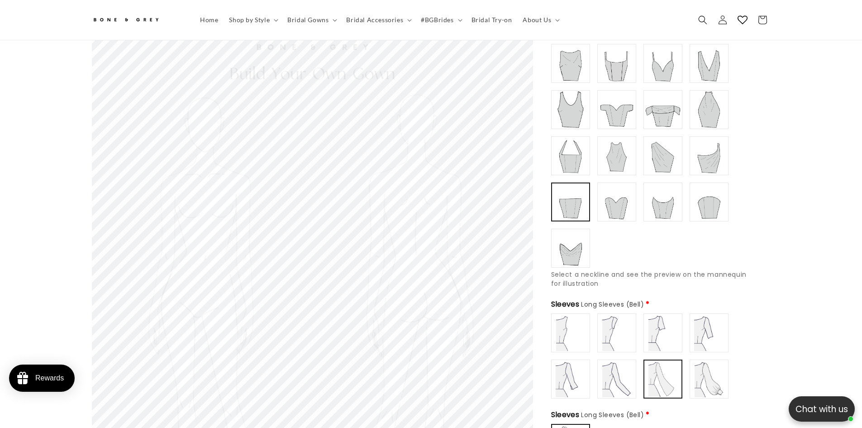
click at [631, 200] on img at bounding box center [617, 202] width 36 height 36
click at [661, 199] on img at bounding box center [663, 202] width 36 height 36
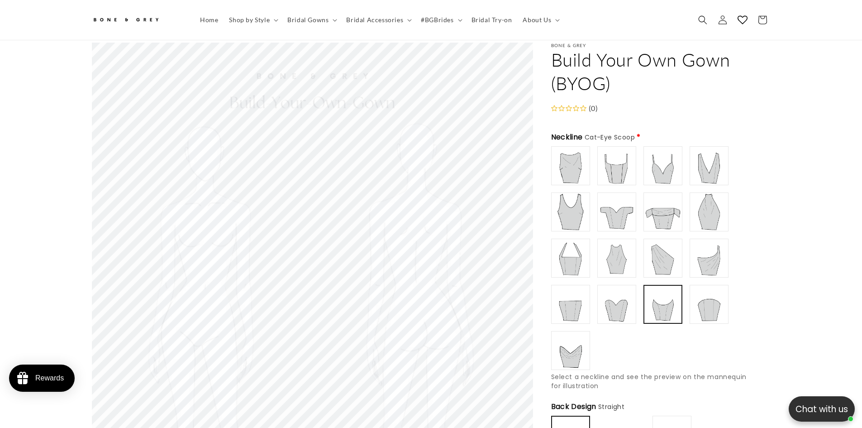
scroll to position [24, 0]
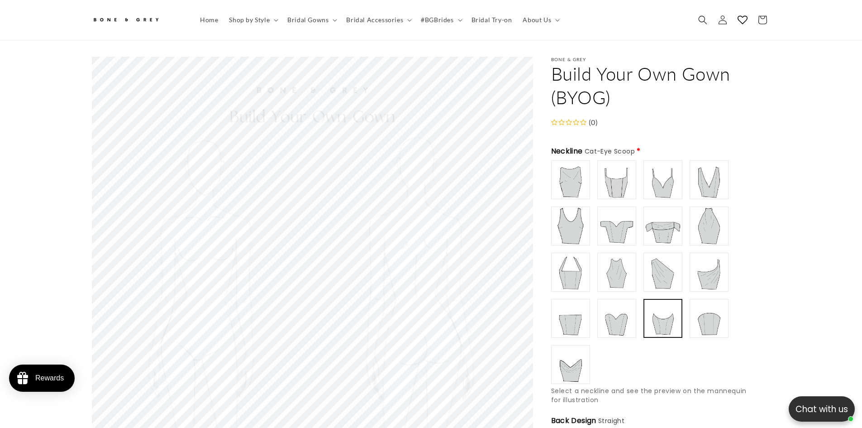
click at [660, 227] on img at bounding box center [663, 226] width 36 height 36
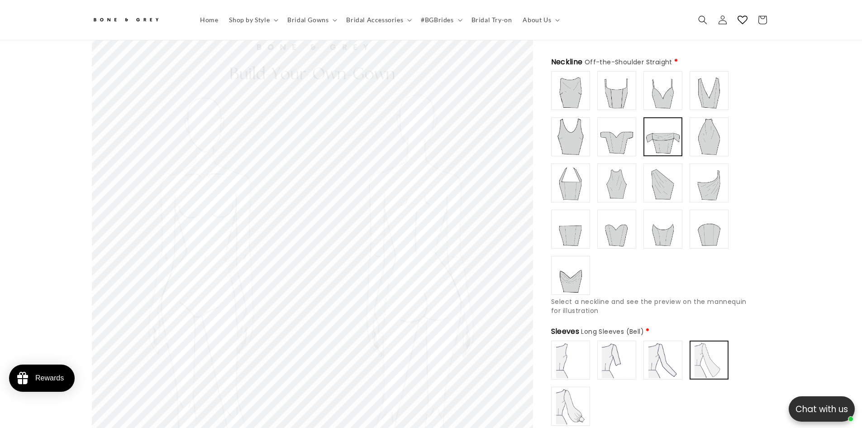
scroll to position [106, 0]
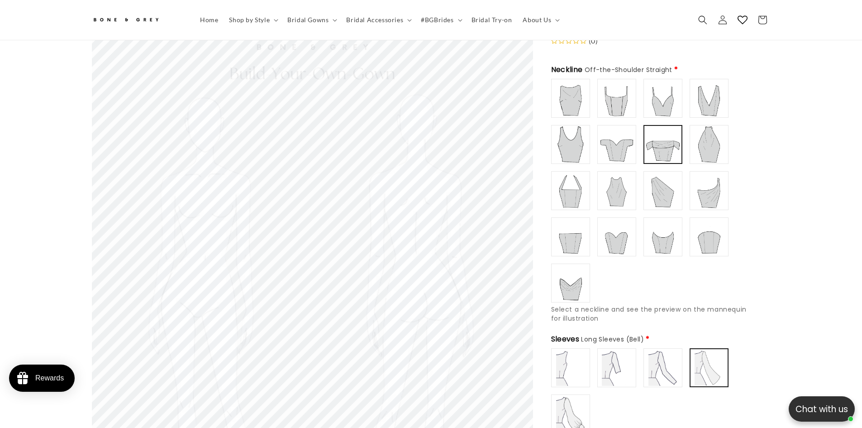
click at [611, 129] on img at bounding box center [617, 144] width 36 height 36
click at [615, 95] on img at bounding box center [617, 98] width 36 height 36
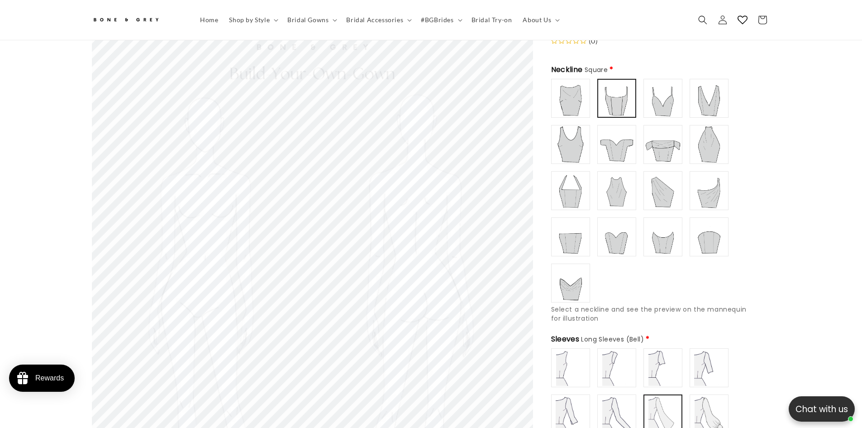
click at [639, 156] on div "Boat/ Bateau" at bounding box center [650, 191] width 199 height 224
click at [621, 145] on img at bounding box center [617, 144] width 36 height 36
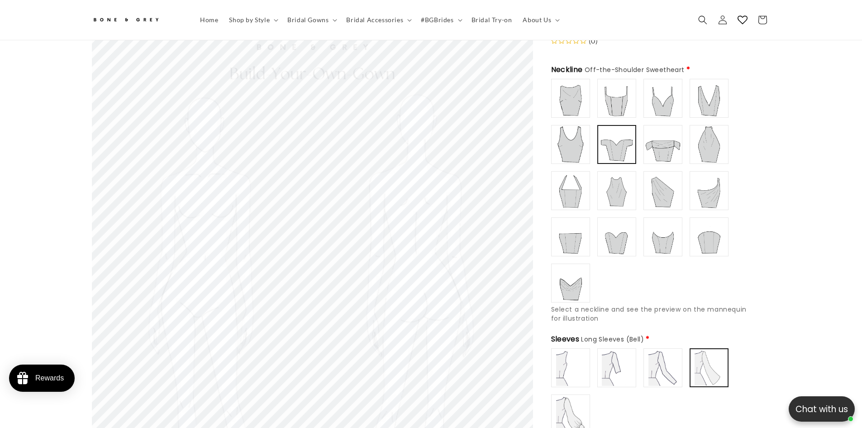
click at [661, 148] on img at bounding box center [663, 144] width 36 height 36
type input "**********"
click at [624, 147] on img at bounding box center [617, 144] width 36 height 36
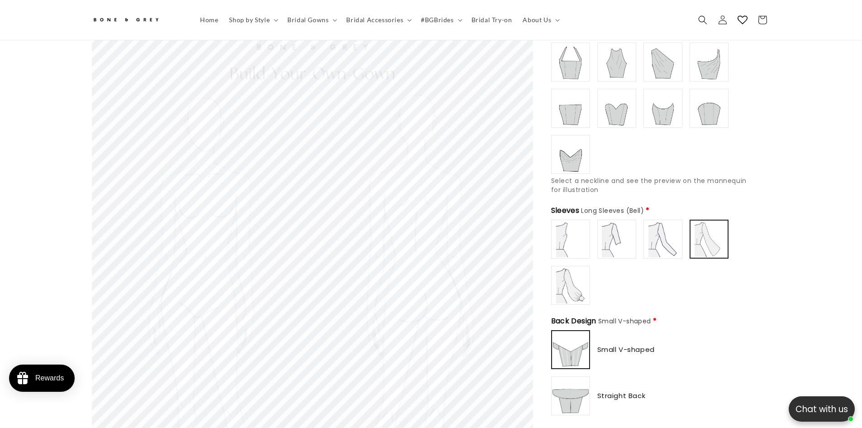
scroll to position [258, 0]
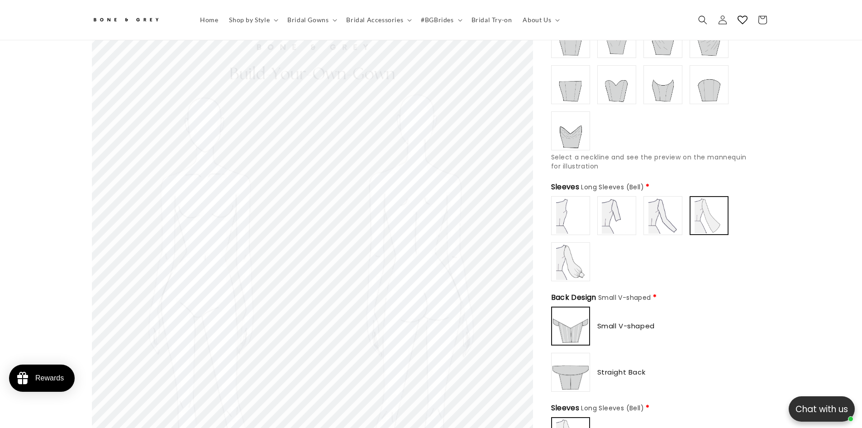
click at [564, 247] on img at bounding box center [571, 261] width 36 height 36
click at [659, 212] on img at bounding box center [663, 215] width 36 height 36
click at [703, 210] on img at bounding box center [709, 215] width 36 height 36
click at [662, 212] on img at bounding box center [663, 215] width 36 height 36
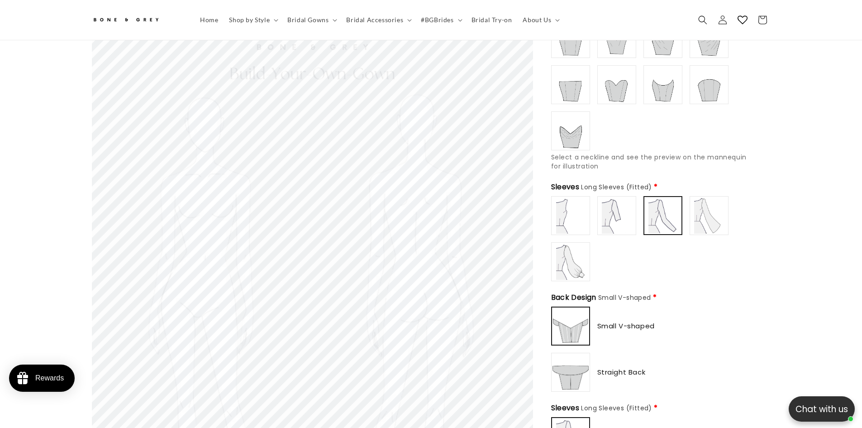
type input "**********"
click at [712, 219] on img at bounding box center [709, 215] width 36 height 36
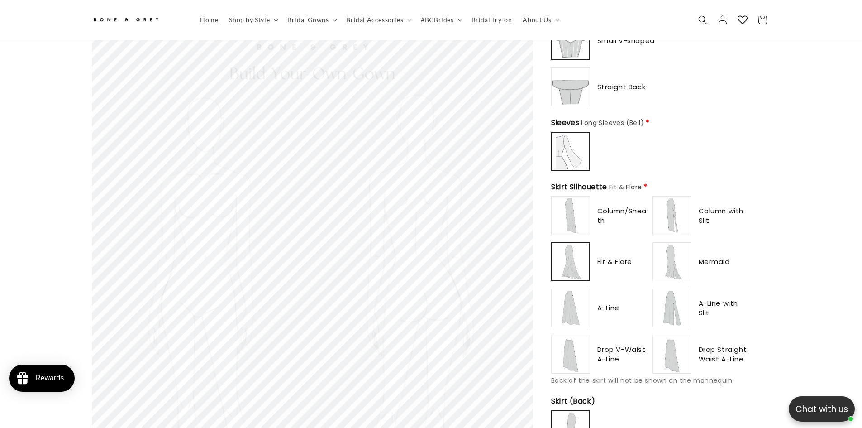
scroll to position [551, 0]
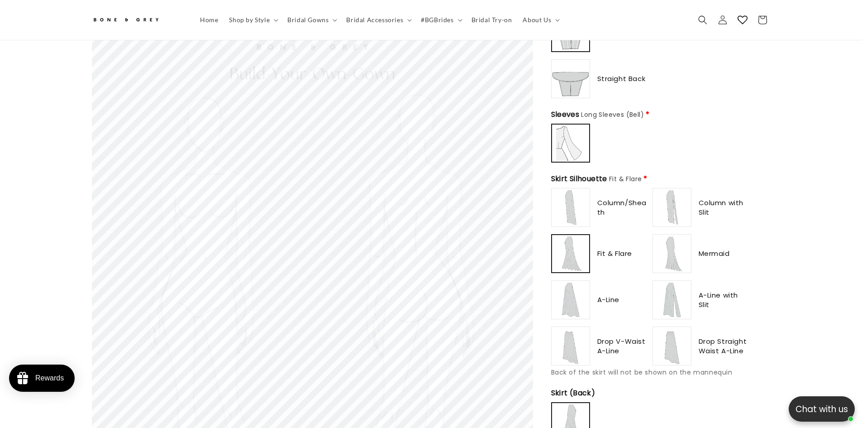
type input "**********"
click at [562, 203] on img at bounding box center [571, 207] width 36 height 36
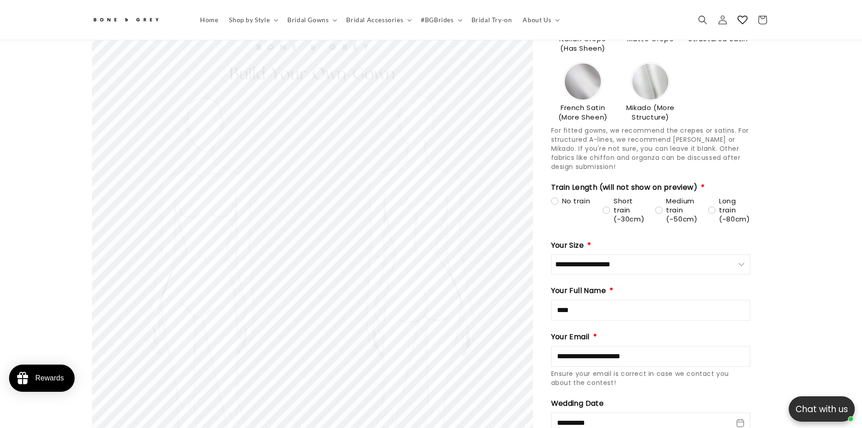
scroll to position [1117, 0]
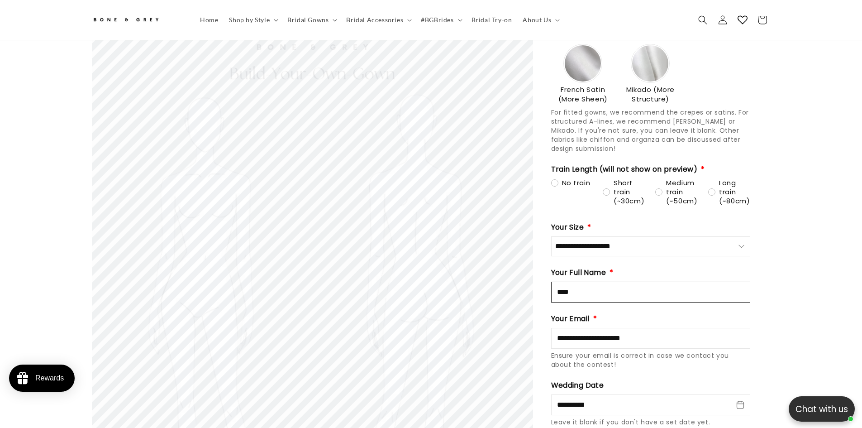
click at [613, 285] on input "****" at bounding box center [650, 291] width 199 height 21
type input "*********"
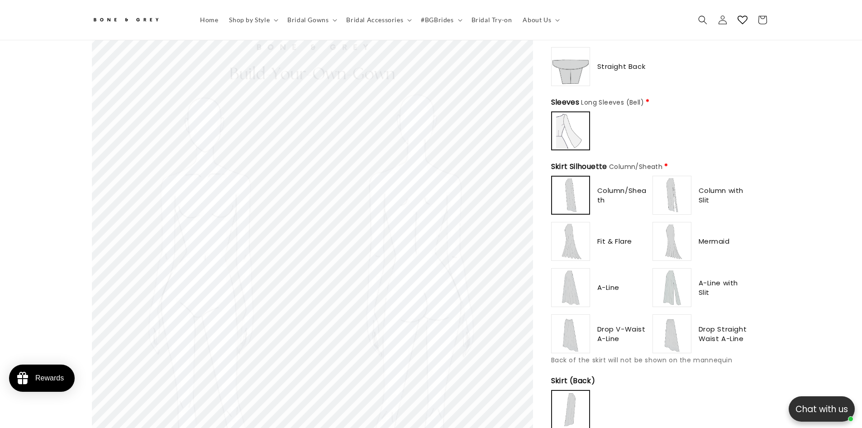
type input "*******"
click at [671, 241] on img at bounding box center [672, 241] width 36 height 36
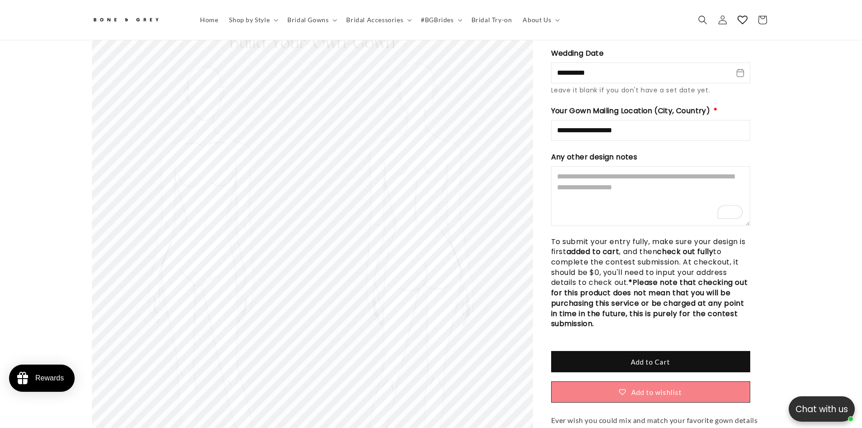
scroll to position [0, 0]
click at [693, 351] on button "Add to Cart" at bounding box center [650, 361] width 199 height 21
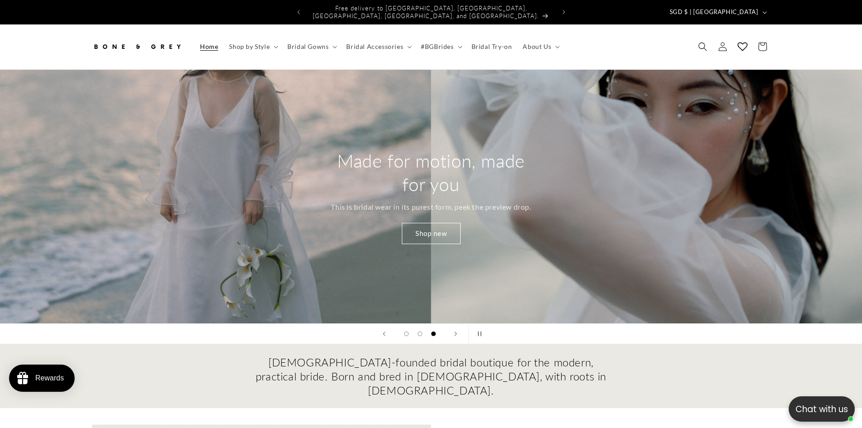
click at [133, 42] on img at bounding box center [137, 47] width 91 height 20
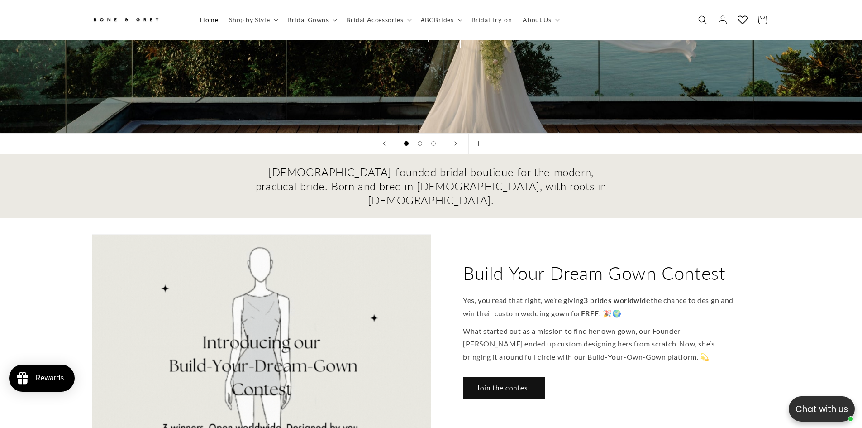
scroll to position [331, 0]
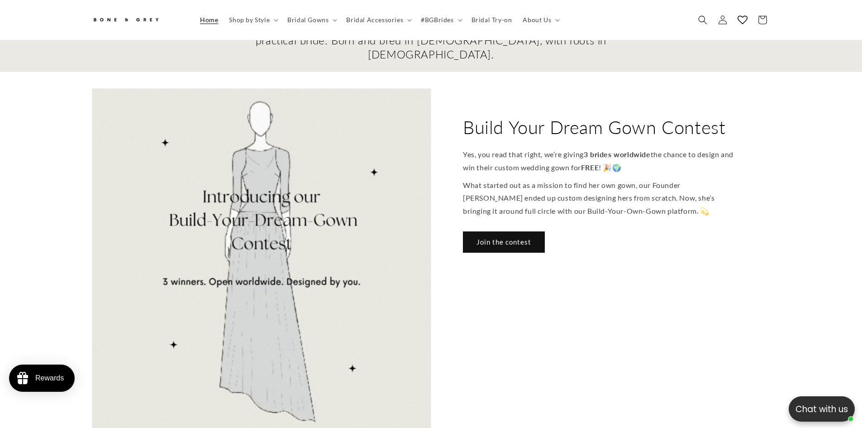
click at [498, 231] on link "Join the contest" at bounding box center [504, 241] width 82 height 21
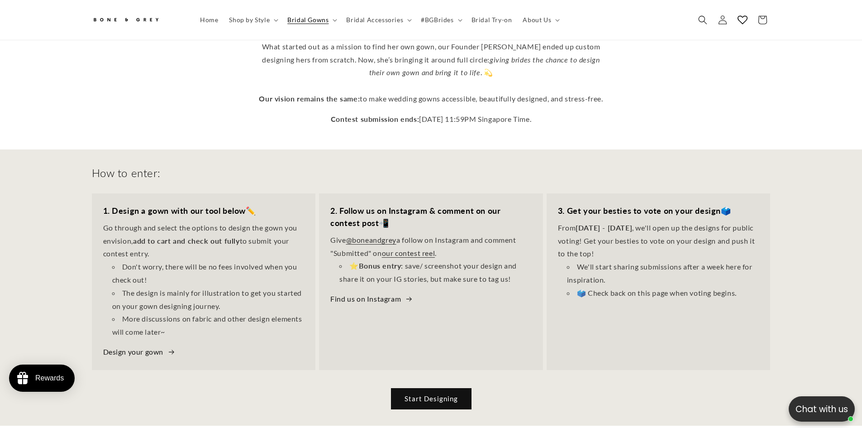
click at [380, 295] on link "Find us on Instagram" at bounding box center [371, 298] width 83 height 13
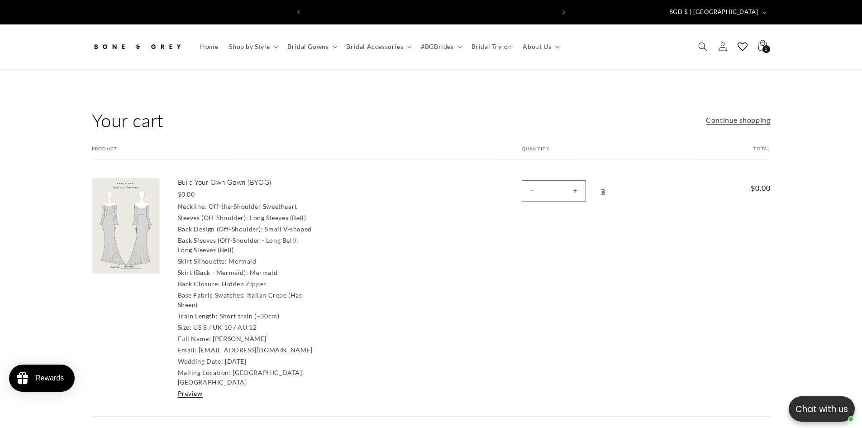
scroll to position [0, 249]
click at [185, 389] on link "Preview" at bounding box center [190, 393] width 25 height 8
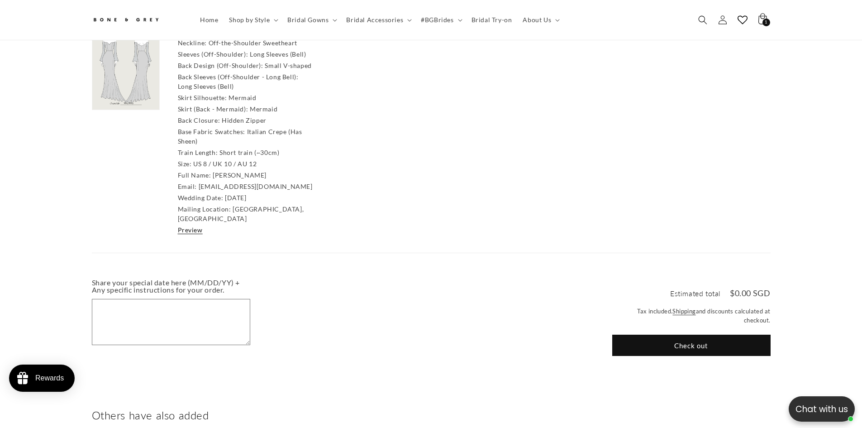
scroll to position [158, 0]
click at [683, 335] on button "Check out" at bounding box center [691, 345] width 158 height 21
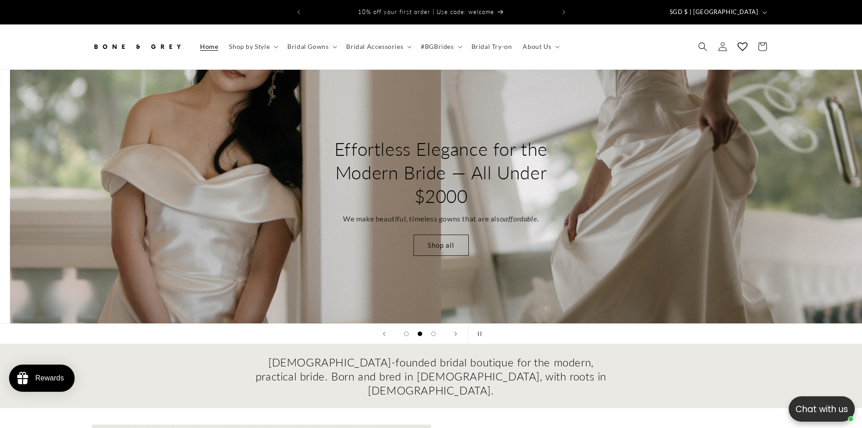
scroll to position [0, 862]
